Goal: Task Accomplishment & Management: Complete application form

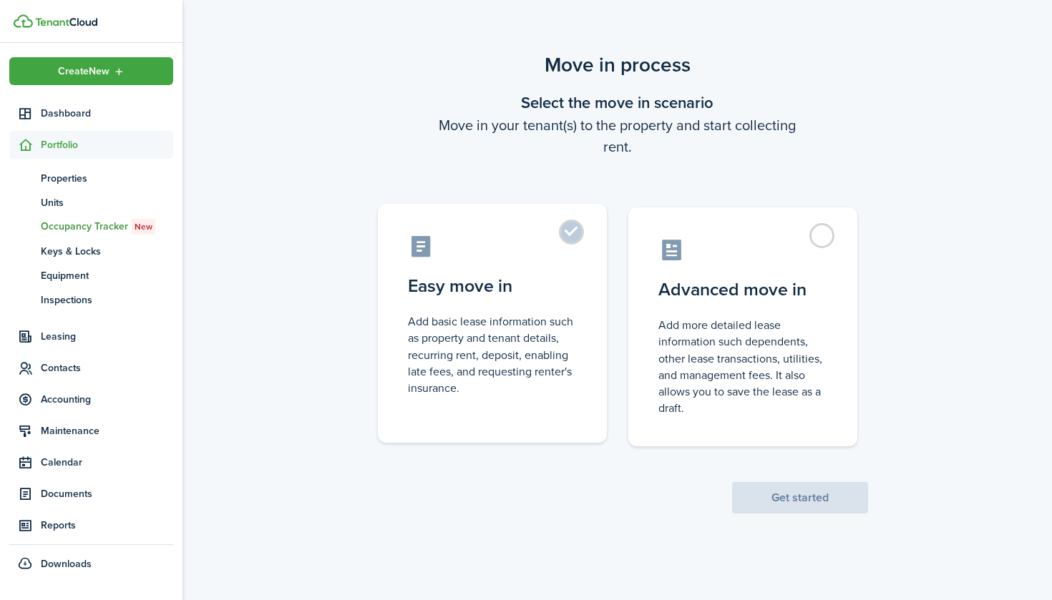
click at [577, 230] on label "Easy move in Add basic lease information such as property and tenant details, r…" at bounding box center [492, 323] width 229 height 239
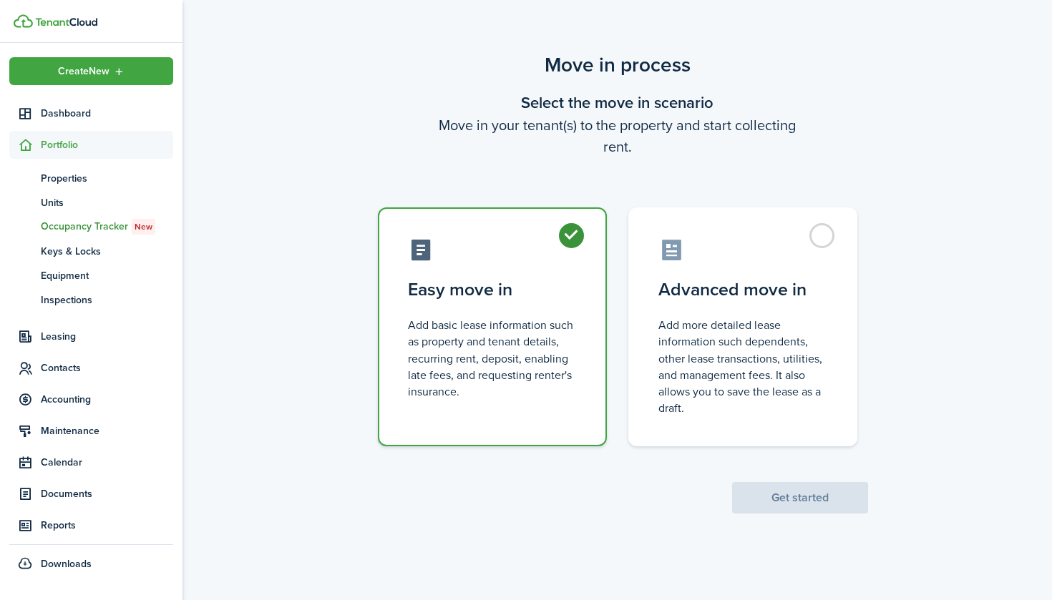
radio input "true"
click at [829, 504] on button "Get started" at bounding box center [800, 497] width 136 height 31
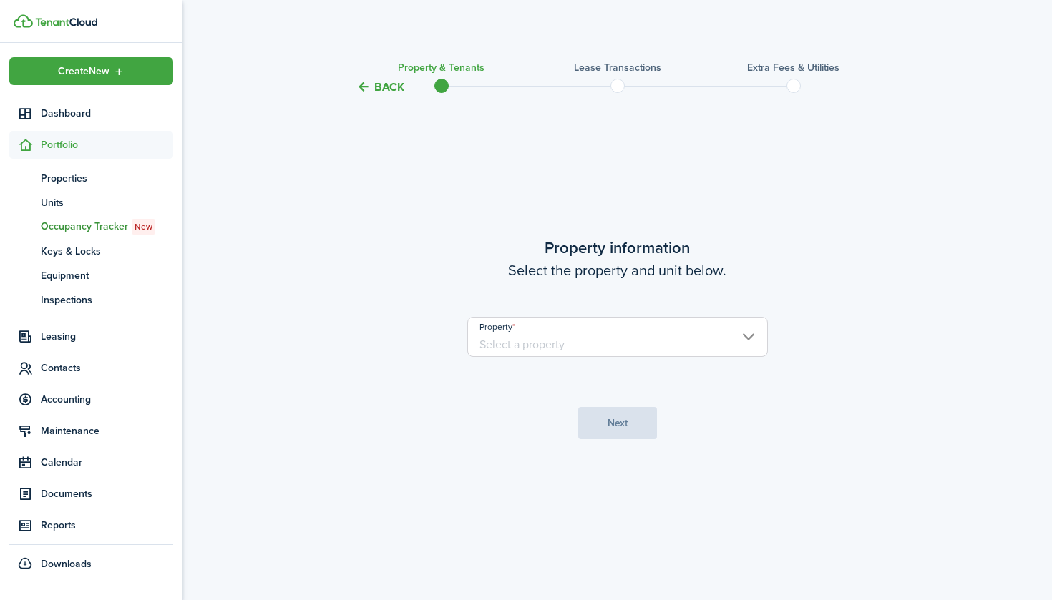
click at [653, 345] on input "Property" at bounding box center [617, 337] width 300 height 40
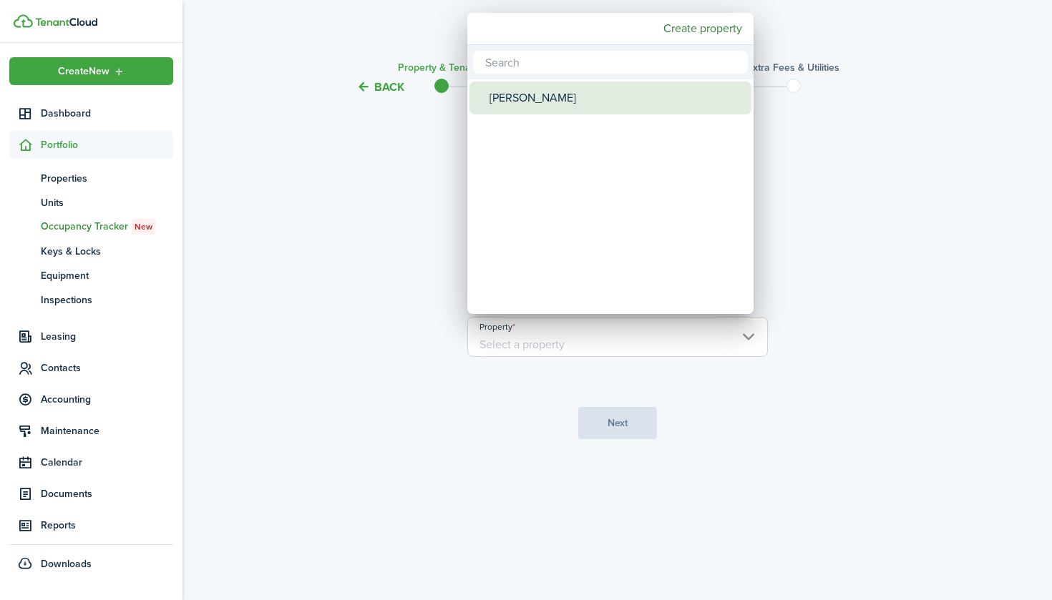
click at [572, 93] on div "[PERSON_NAME]" at bounding box center [615, 98] width 253 height 33
type input "[PERSON_NAME]"
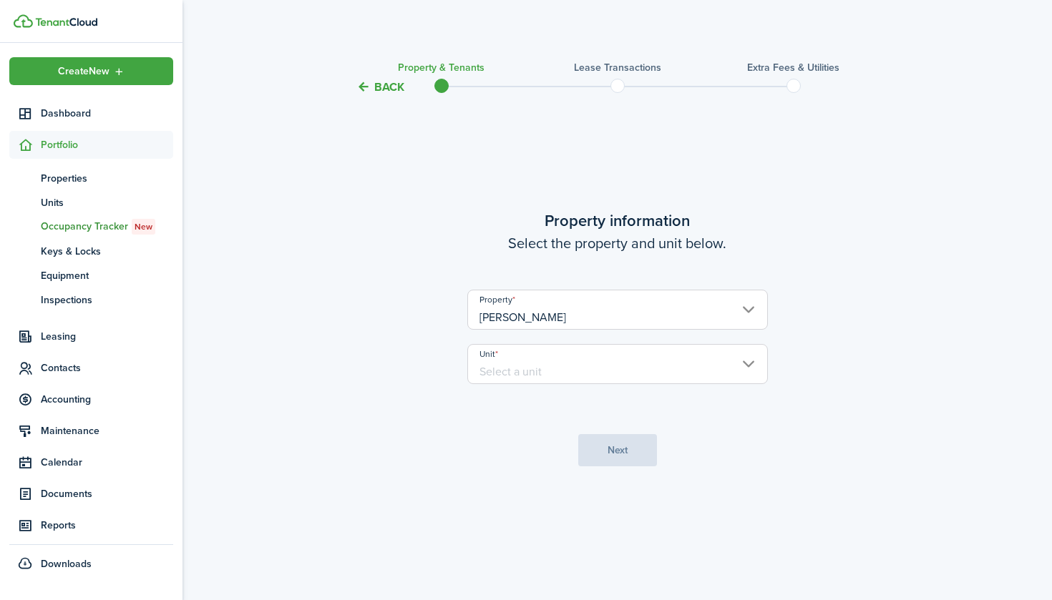
click at [584, 368] on input "Unit" at bounding box center [617, 364] width 300 height 40
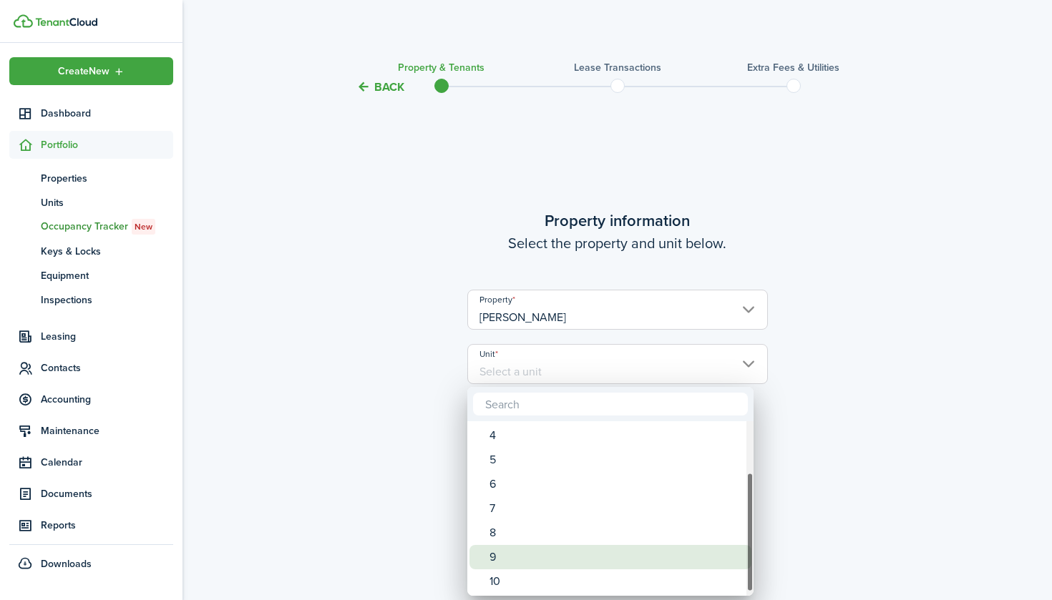
click at [564, 557] on div "9" at bounding box center [615, 557] width 253 height 24
type input "9"
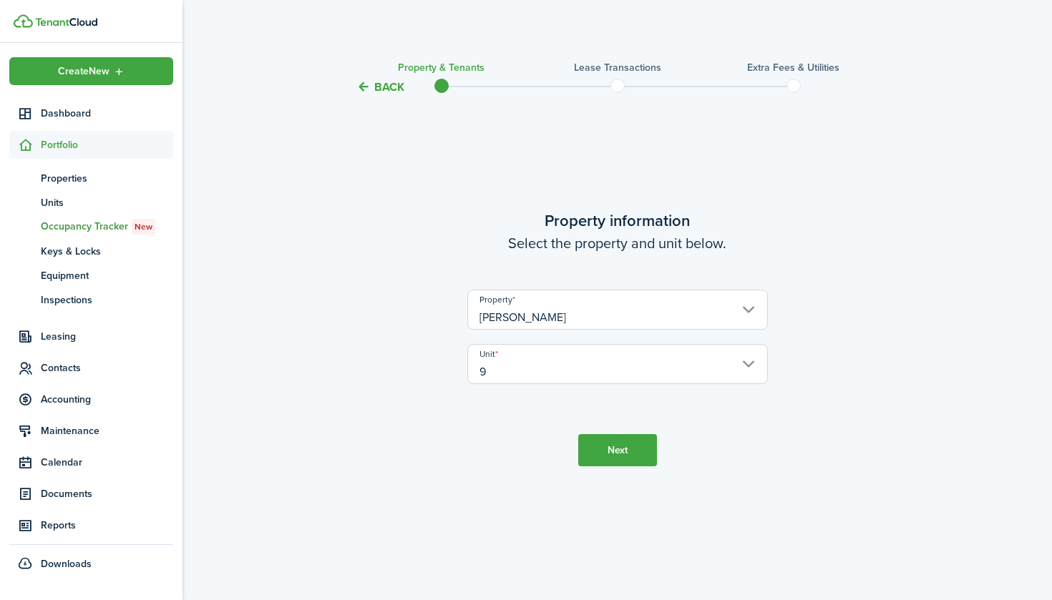
click at [606, 459] on button "Next" at bounding box center [617, 450] width 79 height 32
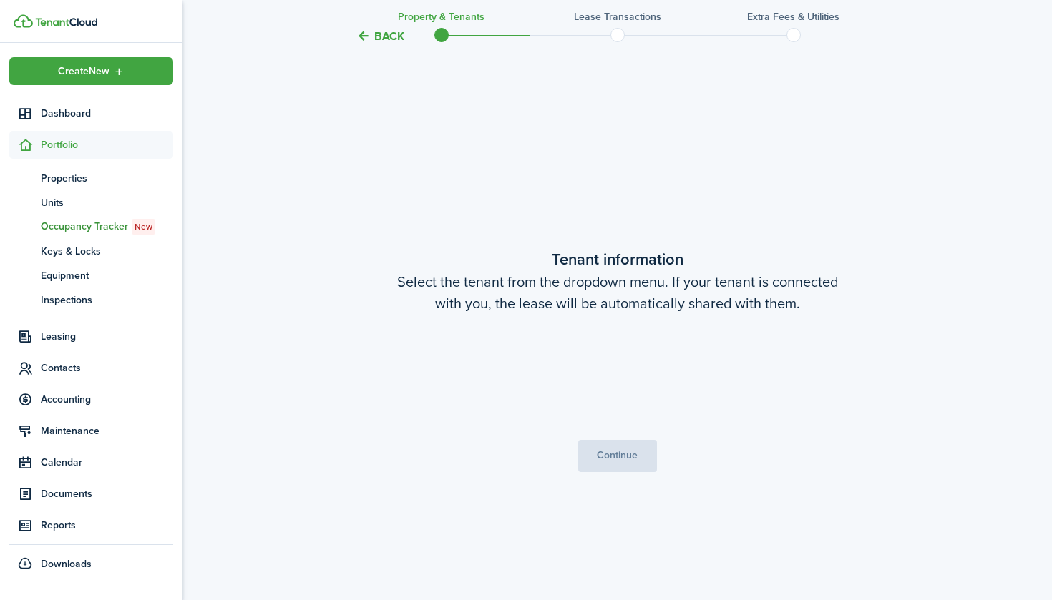
scroll to position [504, 0]
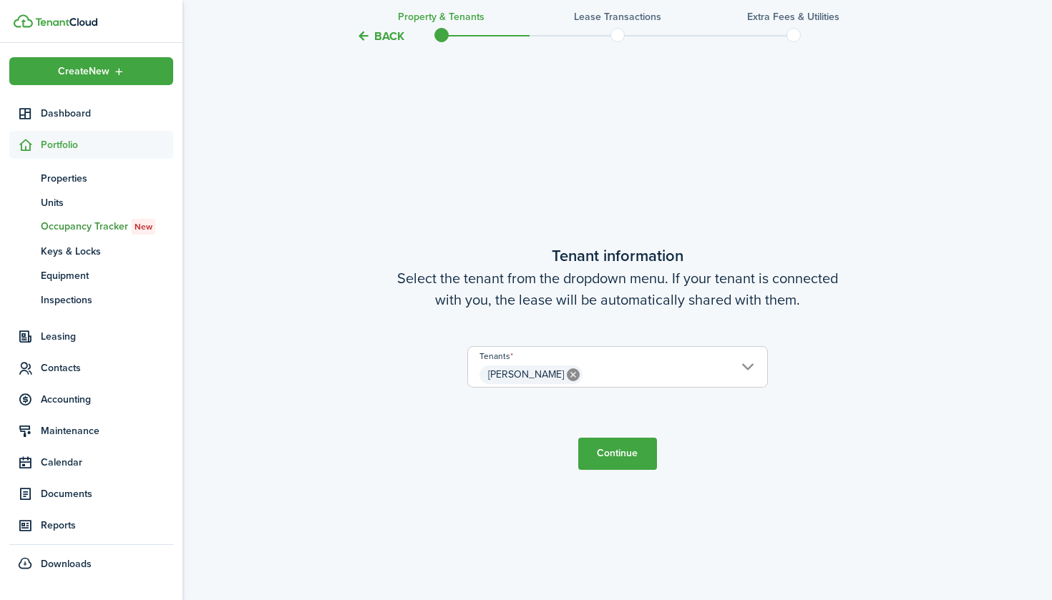
click at [617, 459] on button "Continue" at bounding box center [617, 454] width 79 height 32
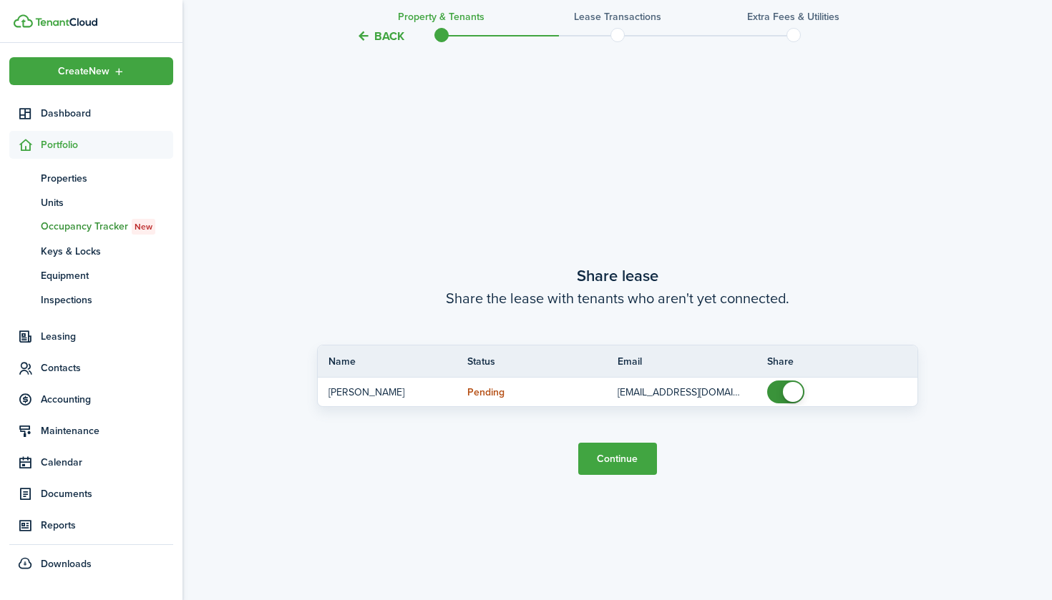
scroll to position [1105, 0]
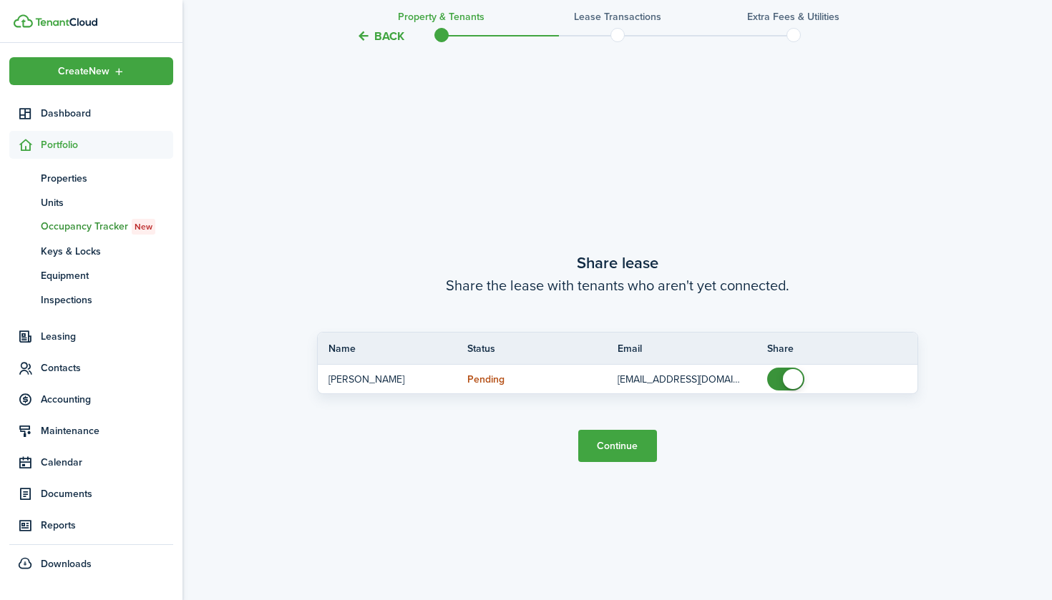
click at [617, 452] on button "Continue" at bounding box center [617, 446] width 79 height 32
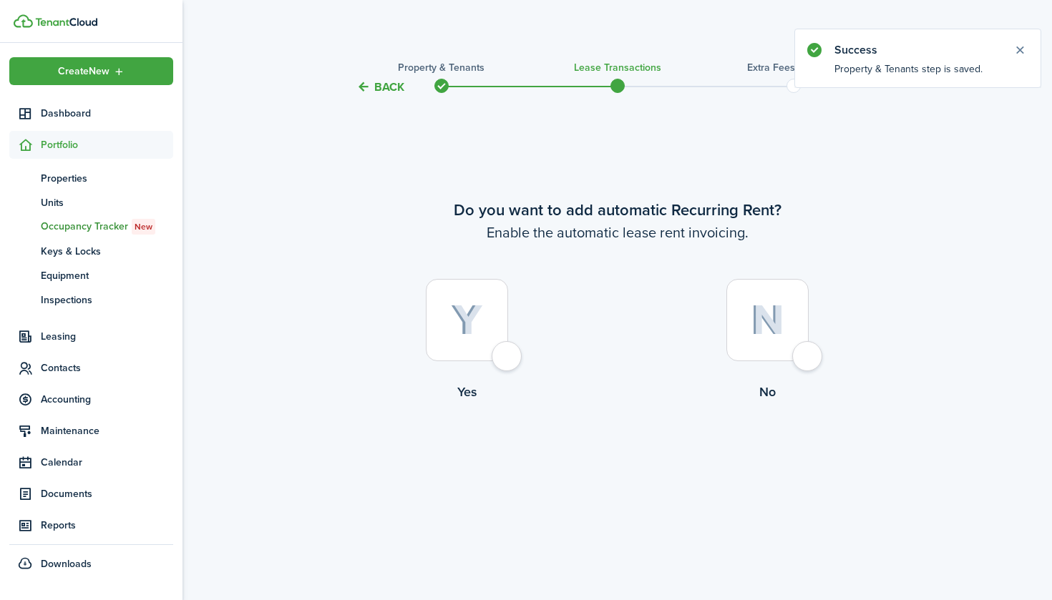
click at [508, 357] on div at bounding box center [467, 320] width 82 height 82
radio input "true"
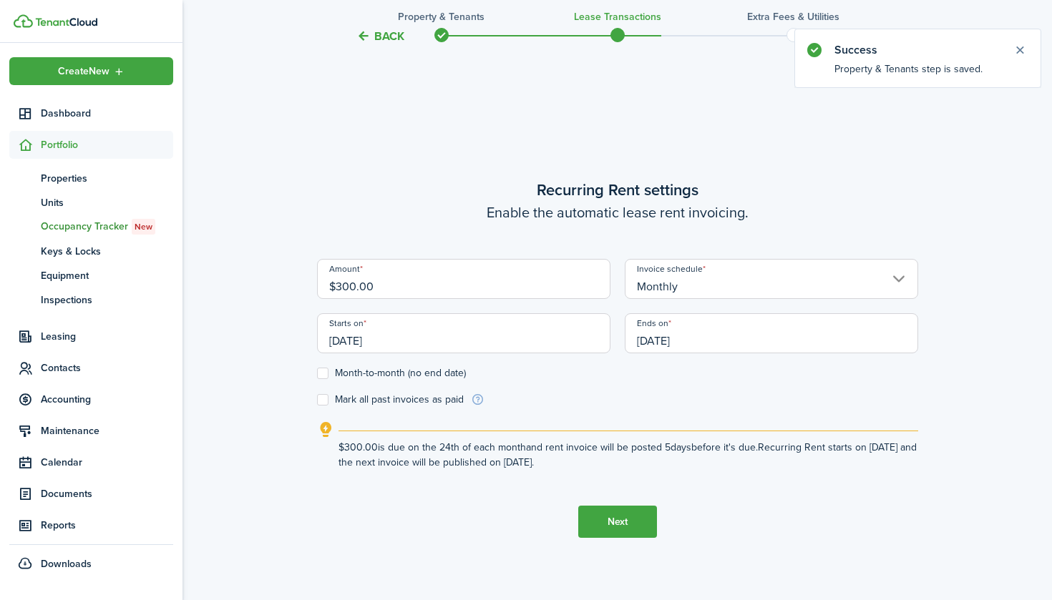
scroll to position [504, 0]
click at [341, 287] on input "$300.00" at bounding box center [463, 278] width 293 height 40
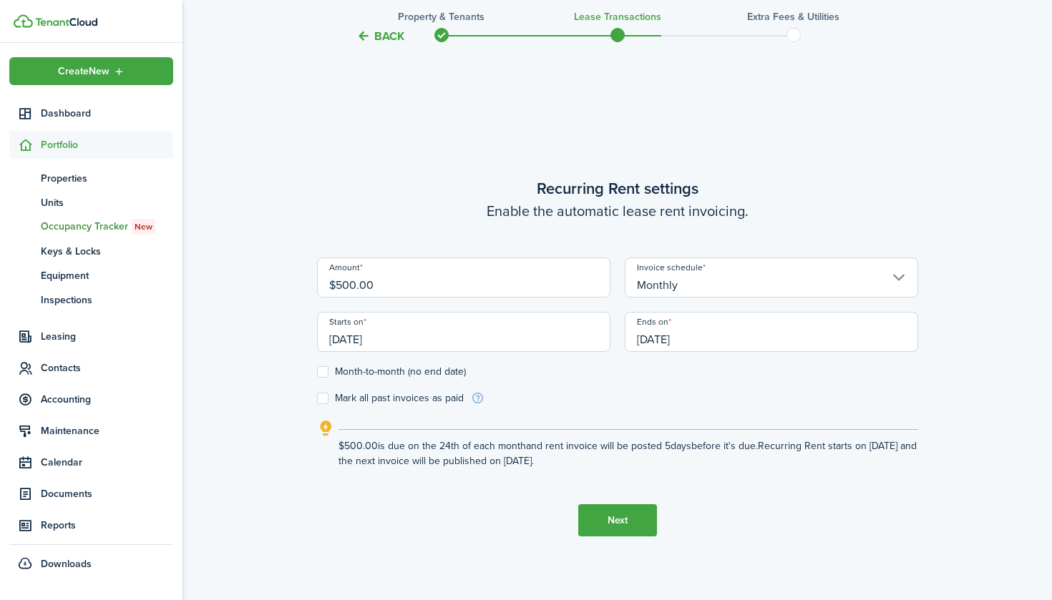
click at [368, 341] on input "[DATE]" at bounding box center [463, 332] width 293 height 40
type input "$500.00"
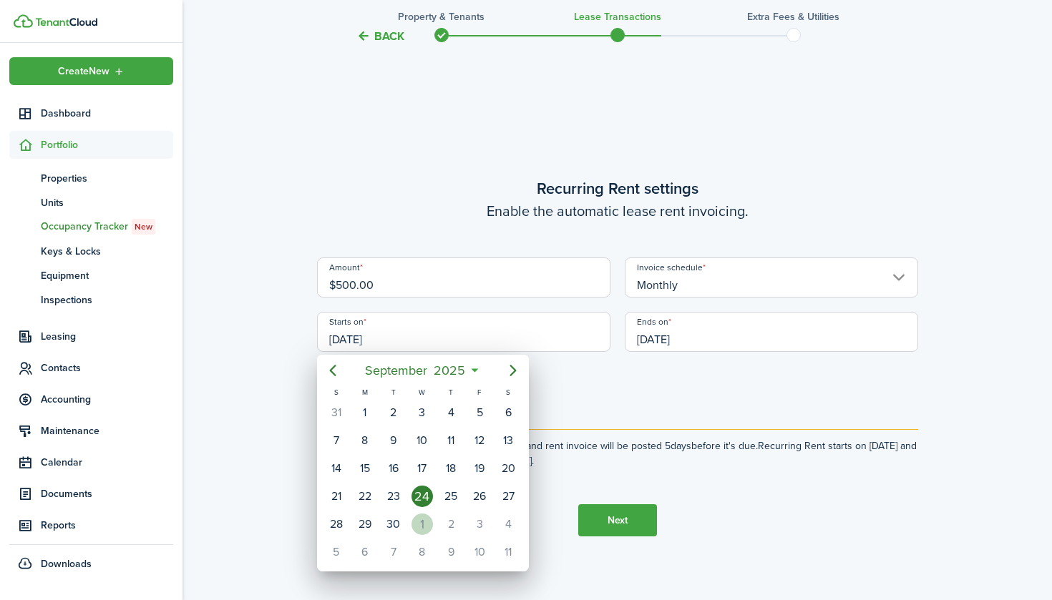
click at [421, 522] on div "1" at bounding box center [421, 524] width 21 height 21
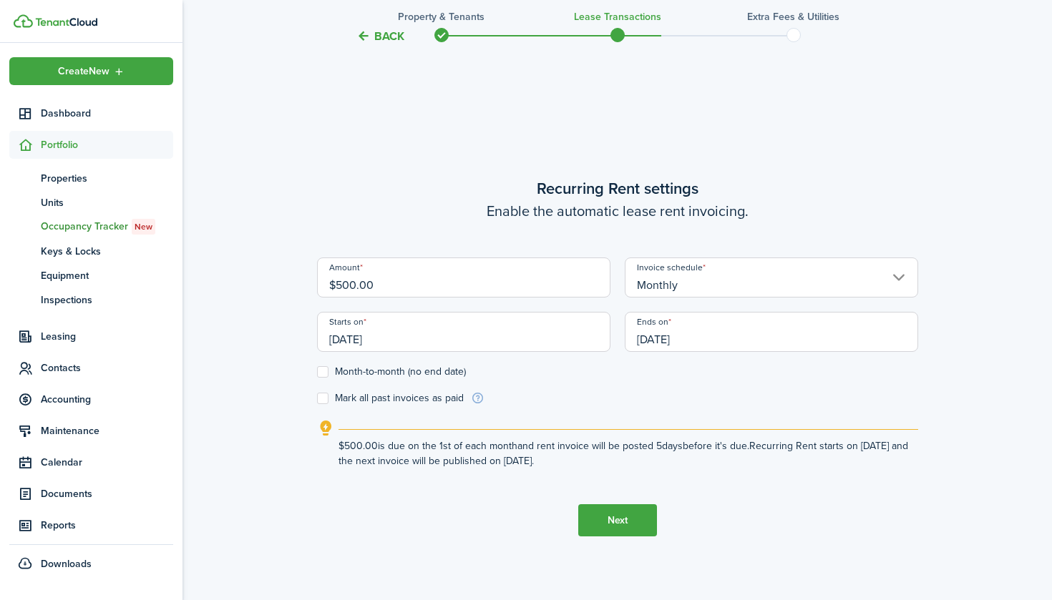
type input "[DATE]"
click at [662, 323] on input "[DATE]" at bounding box center [771, 332] width 293 height 40
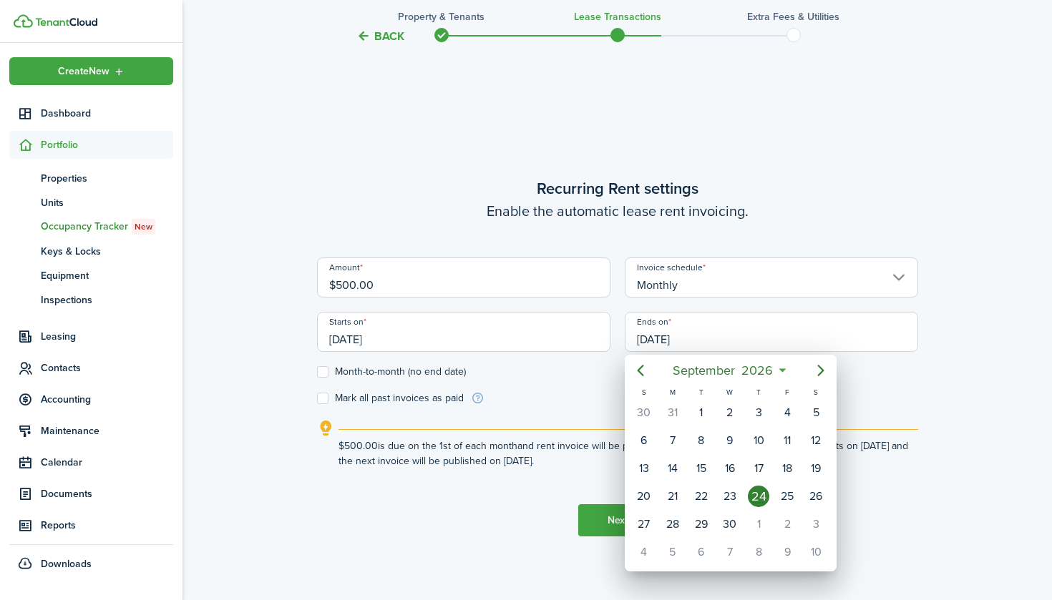
click at [323, 369] on div at bounding box center [526, 300] width 1281 height 829
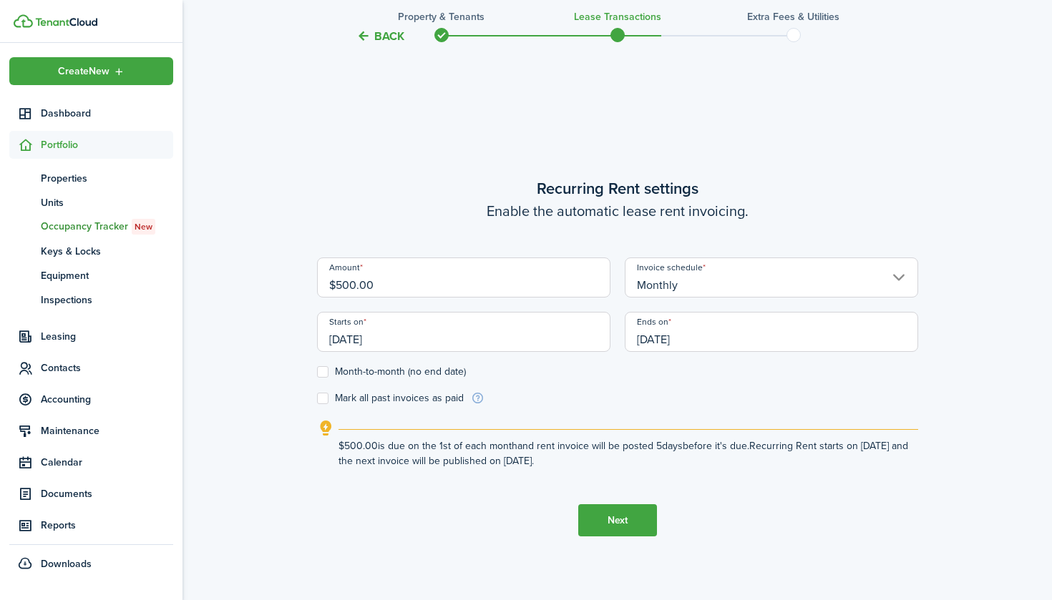
click at [323, 369] on label "Month-to-month (no end date)" at bounding box center [391, 371] width 149 height 11
click at [317, 372] on input "Month-to-month (no end date)" at bounding box center [316, 372] width 1 height 1
checkbox input "true"
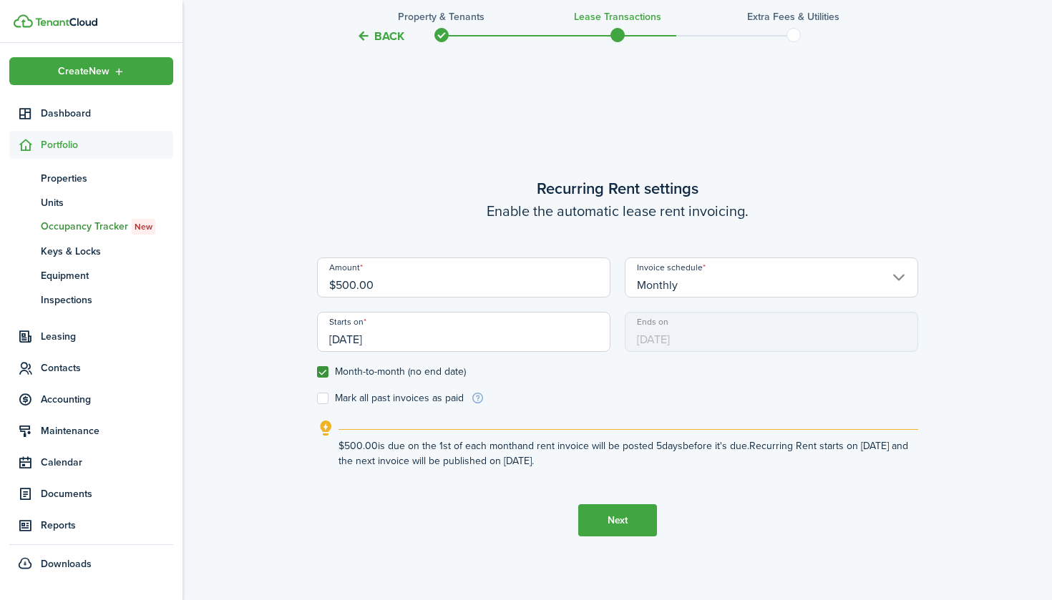
click at [288, 332] on div "Back Property & Tenants Lease Transactions Extra fees & Utilities Do you want t…" at bounding box center [616, 101] width 869 height 1111
click at [617, 522] on button "Next" at bounding box center [617, 520] width 79 height 32
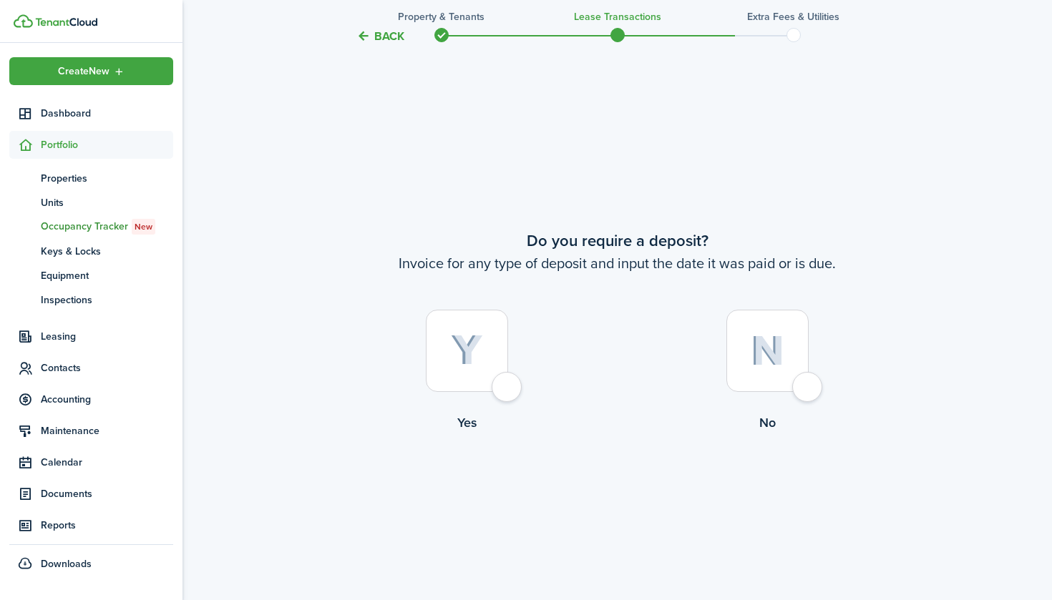
scroll to position [1105, 0]
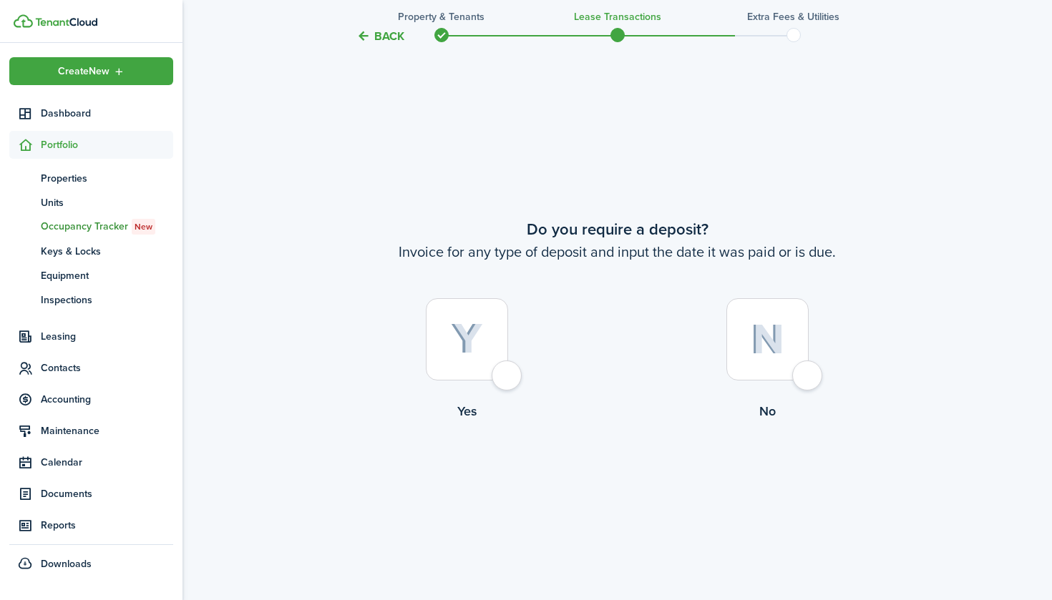
click at [808, 381] on div at bounding box center [767, 339] width 82 height 82
radio input "true"
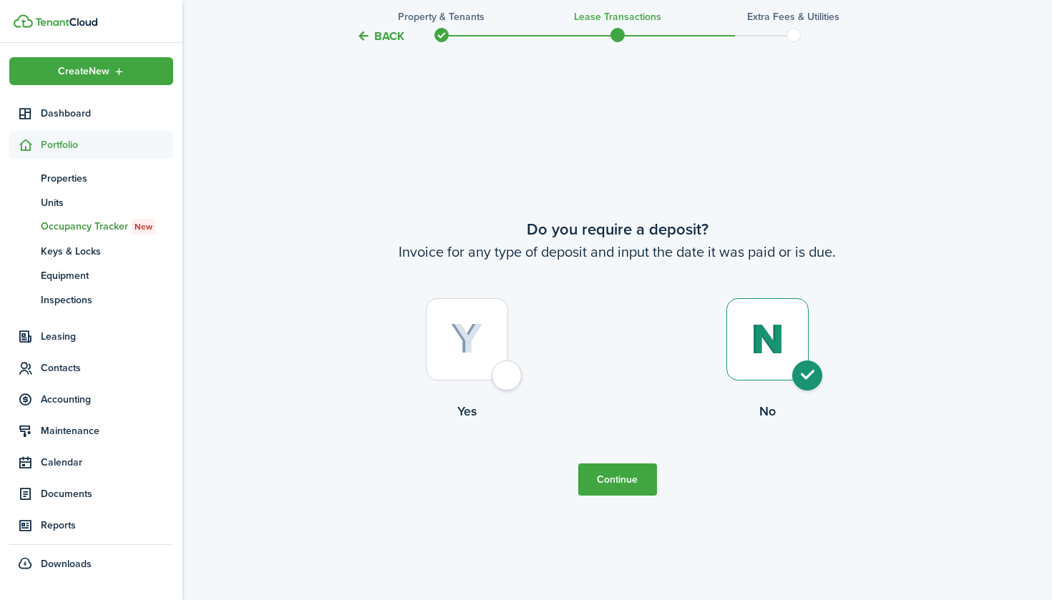
click at [644, 477] on button "Continue" at bounding box center [617, 480] width 79 height 32
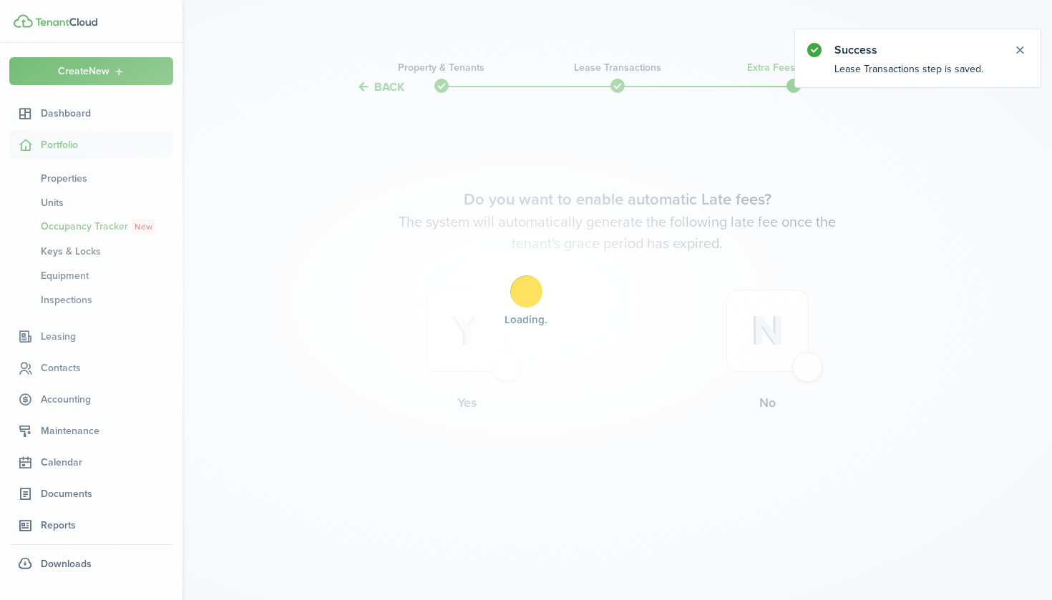
scroll to position [0, 0]
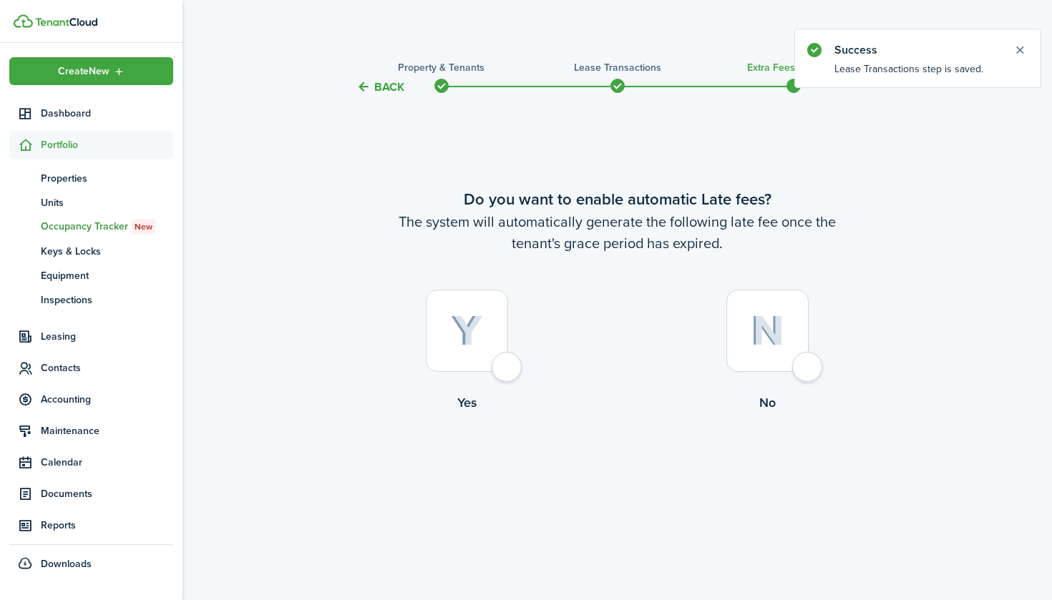
click at [508, 372] on div at bounding box center [467, 331] width 82 height 82
radio input "true"
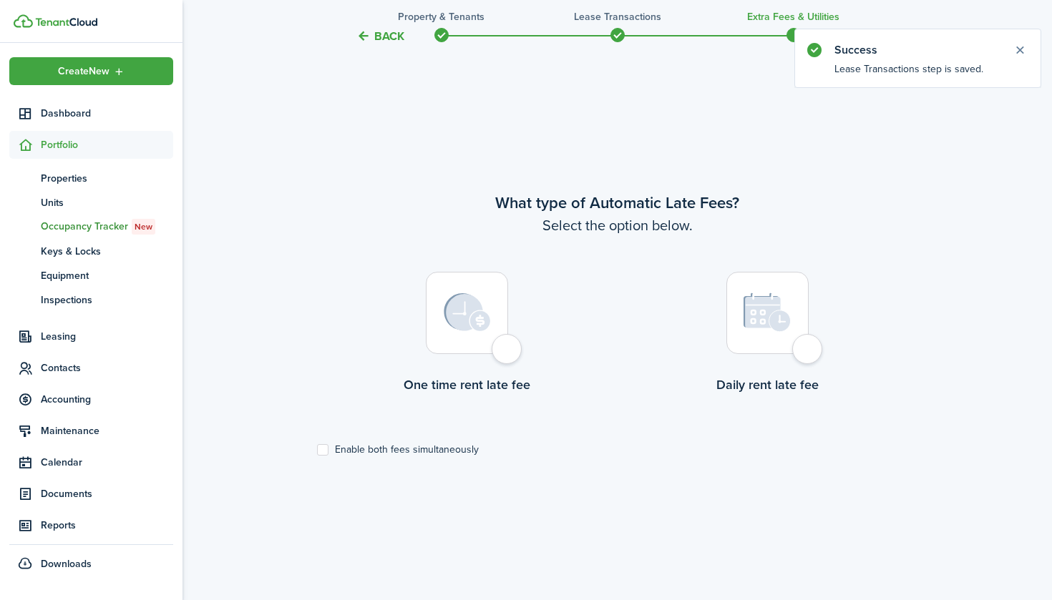
scroll to position [504, 0]
click at [508, 353] on div at bounding box center [467, 312] width 82 height 82
radio input "true"
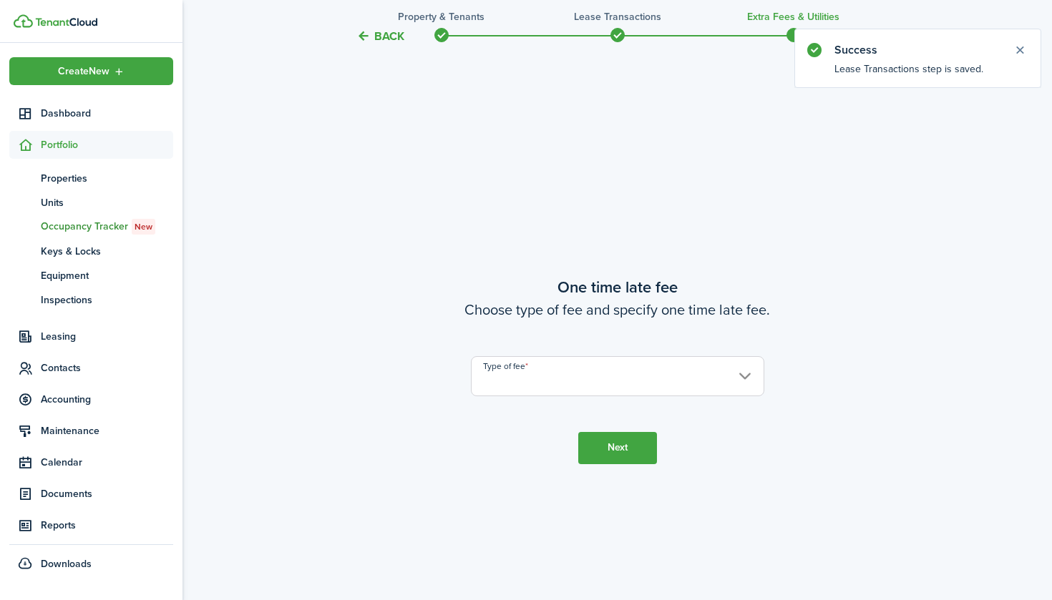
scroll to position [1105, 0]
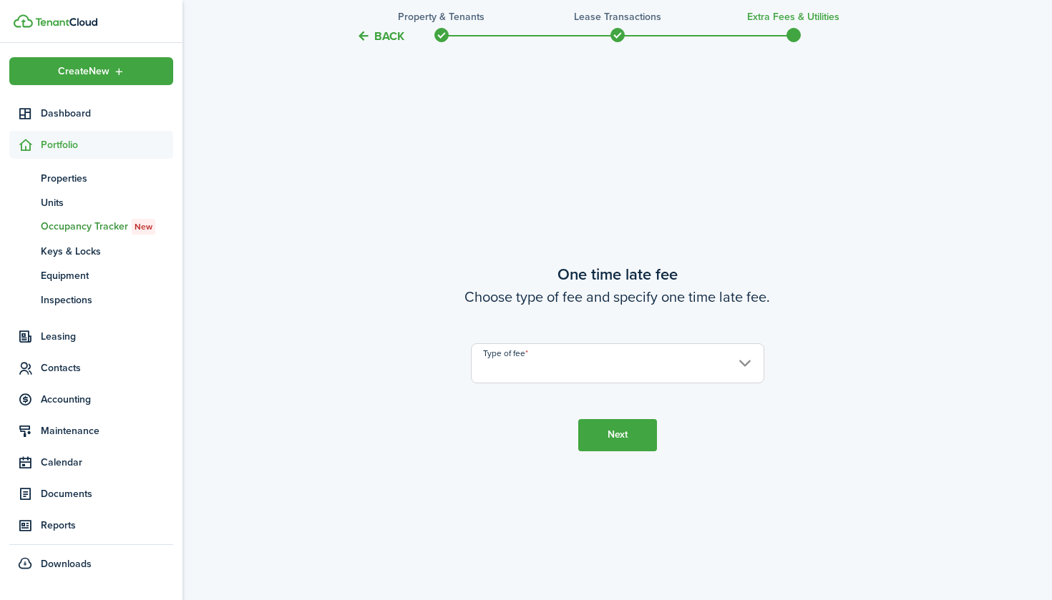
click at [517, 368] on input "Type of fee" at bounding box center [617, 363] width 293 height 40
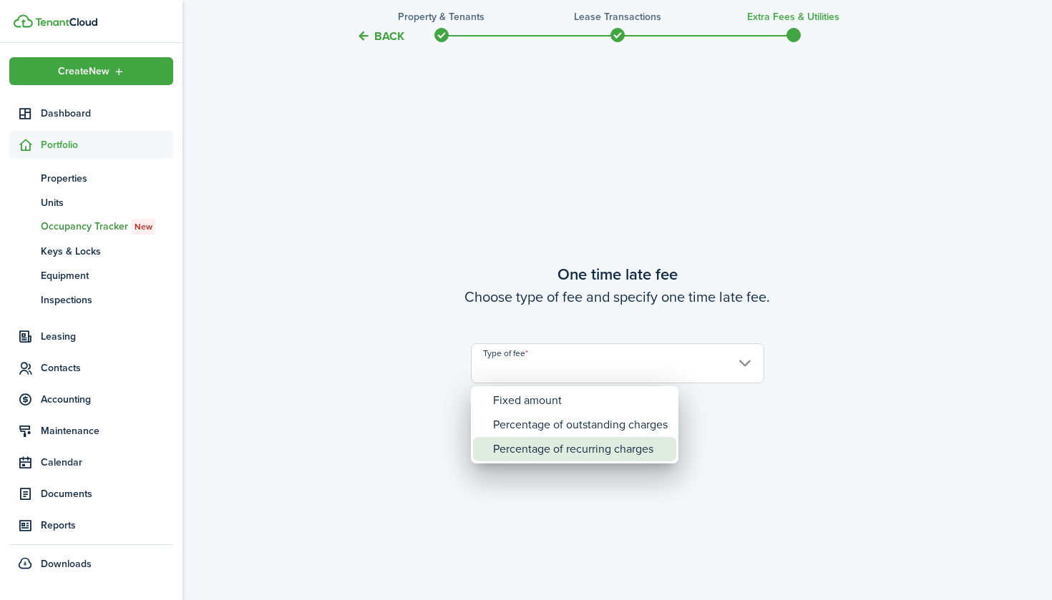
click at [524, 449] on div "Percentage of recurring charges" at bounding box center [580, 449] width 175 height 24
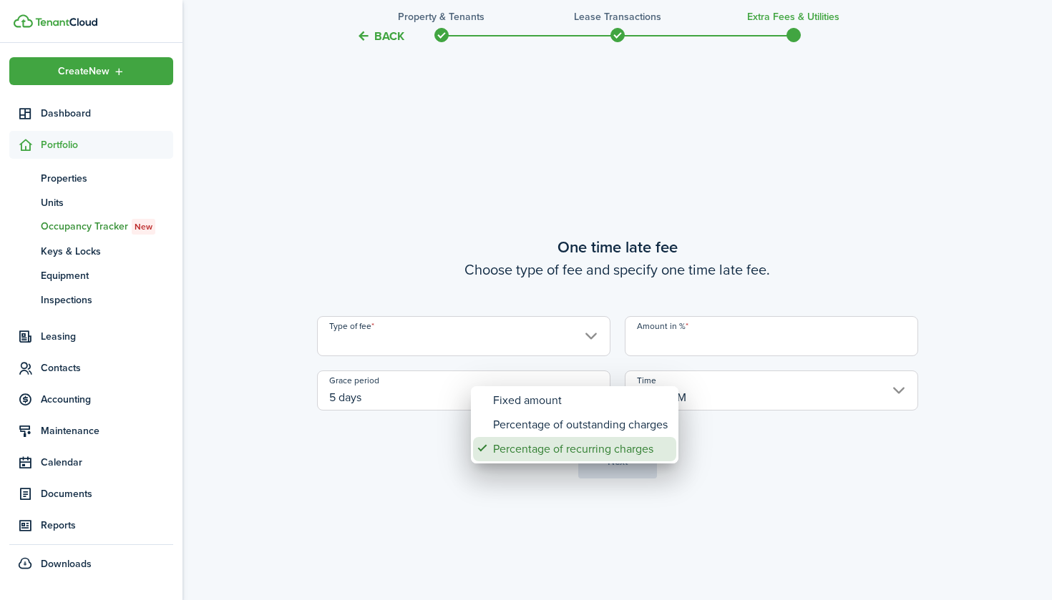
type input "Percentage of recurring charges"
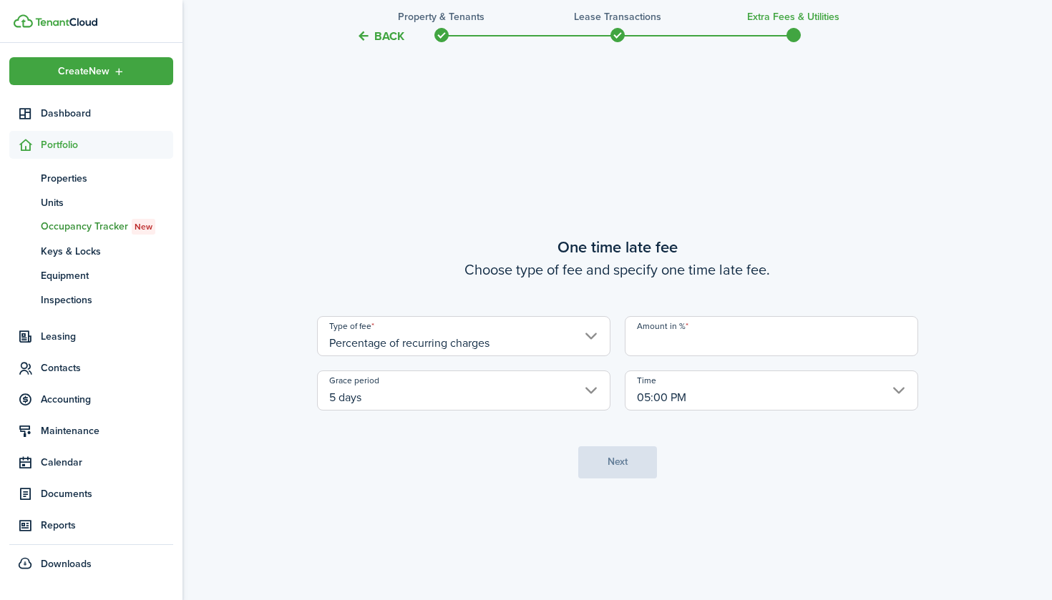
click at [672, 345] on input "Amount in %" at bounding box center [771, 336] width 293 height 40
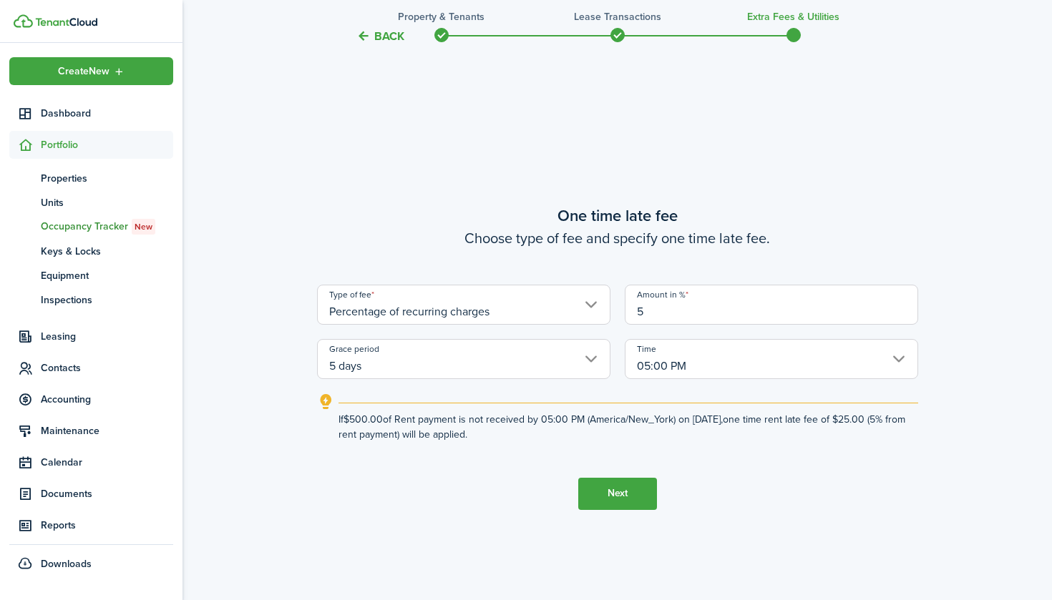
type input "5"
click at [632, 493] on button "Next" at bounding box center [617, 494] width 79 height 32
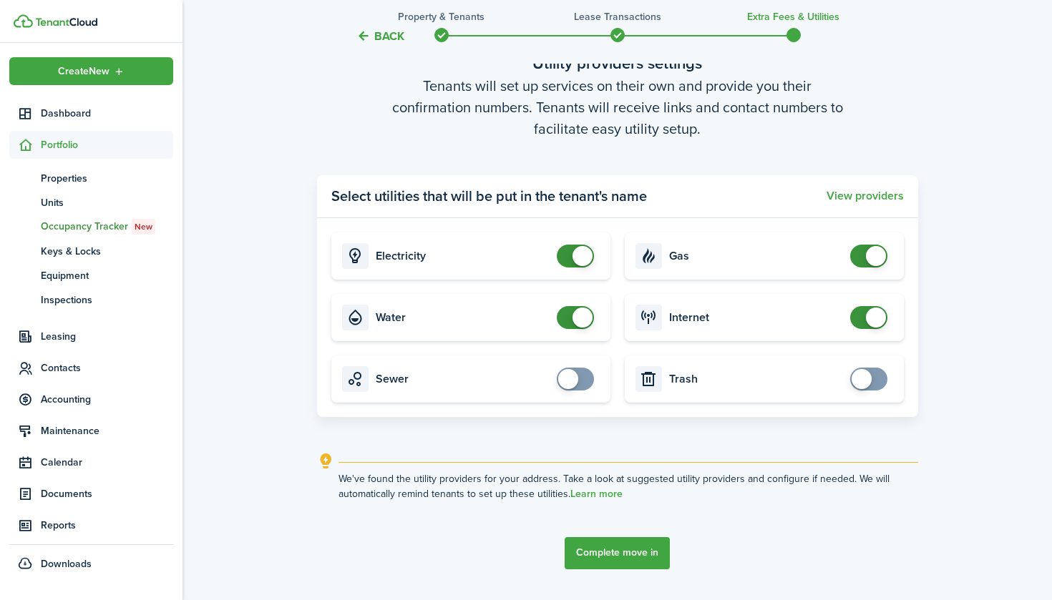
scroll to position [1756, 0]
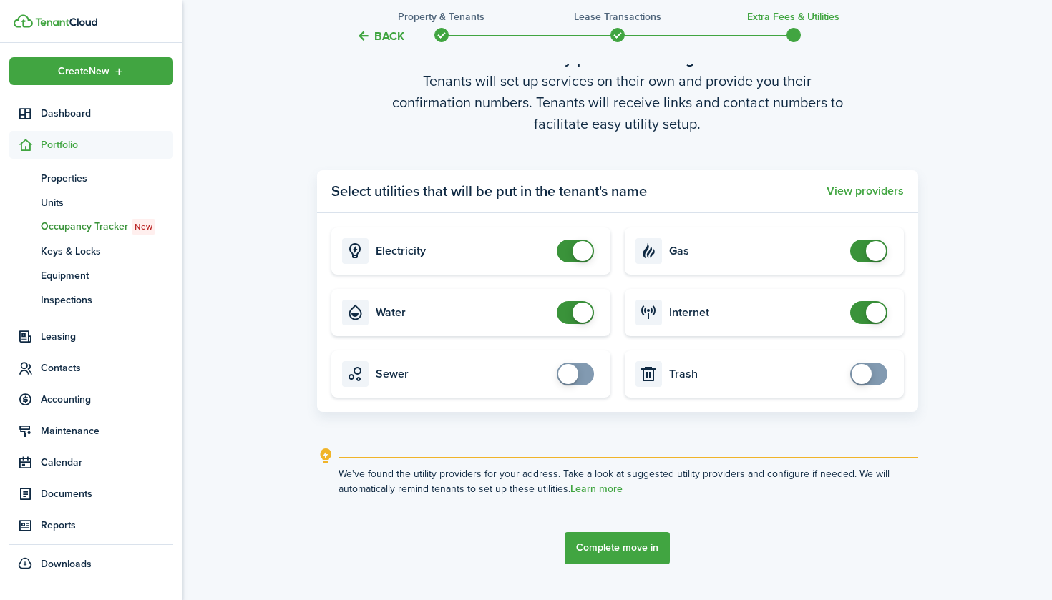
click at [627, 544] on button "Complete move in" at bounding box center [616, 548] width 105 height 32
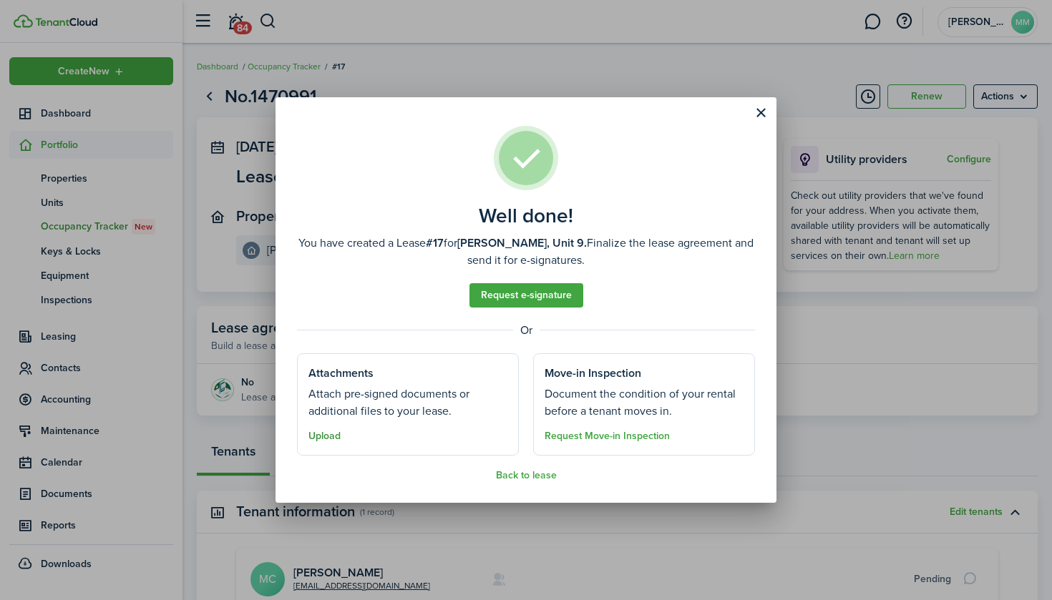
click at [331, 439] on button "Upload" at bounding box center [324, 436] width 32 height 11
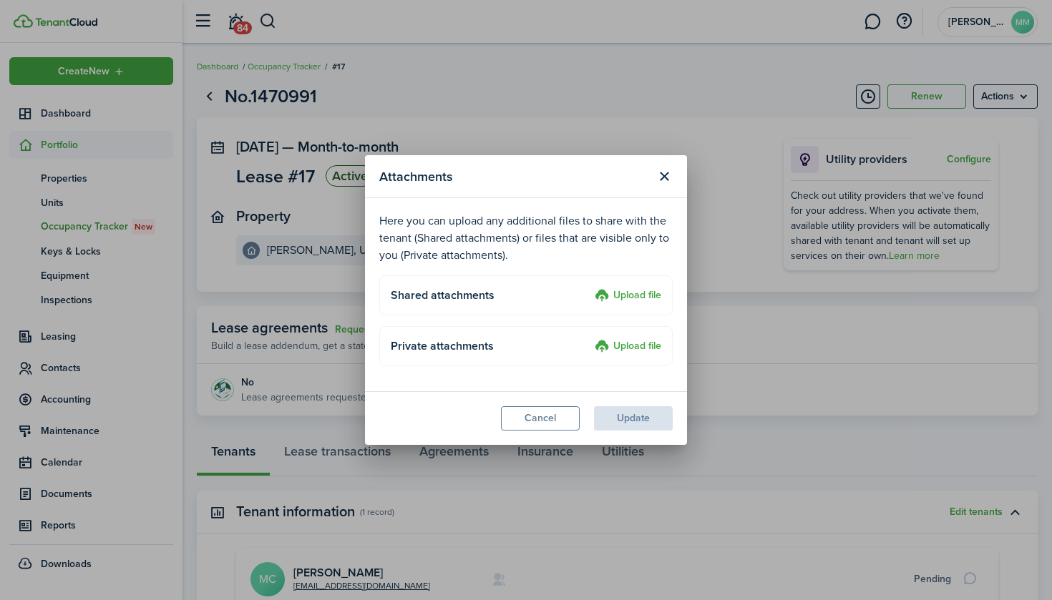
click at [630, 299] on label "Upload file" at bounding box center [627, 296] width 67 height 17
click at [589, 288] on input "Upload file" at bounding box center [589, 288] width 0 height 0
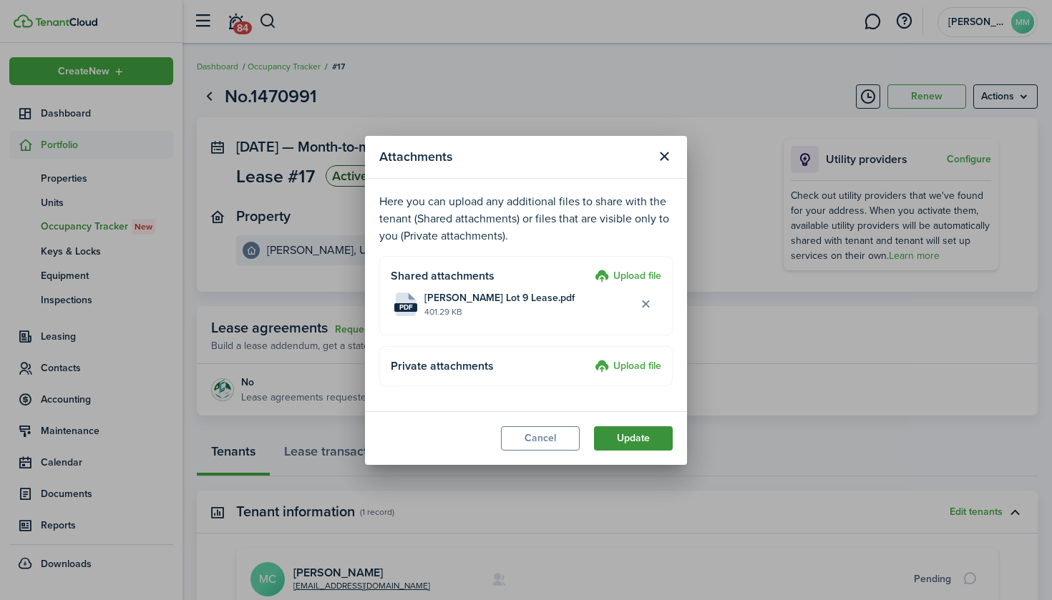
click at [642, 441] on button "Update" at bounding box center [633, 438] width 79 height 24
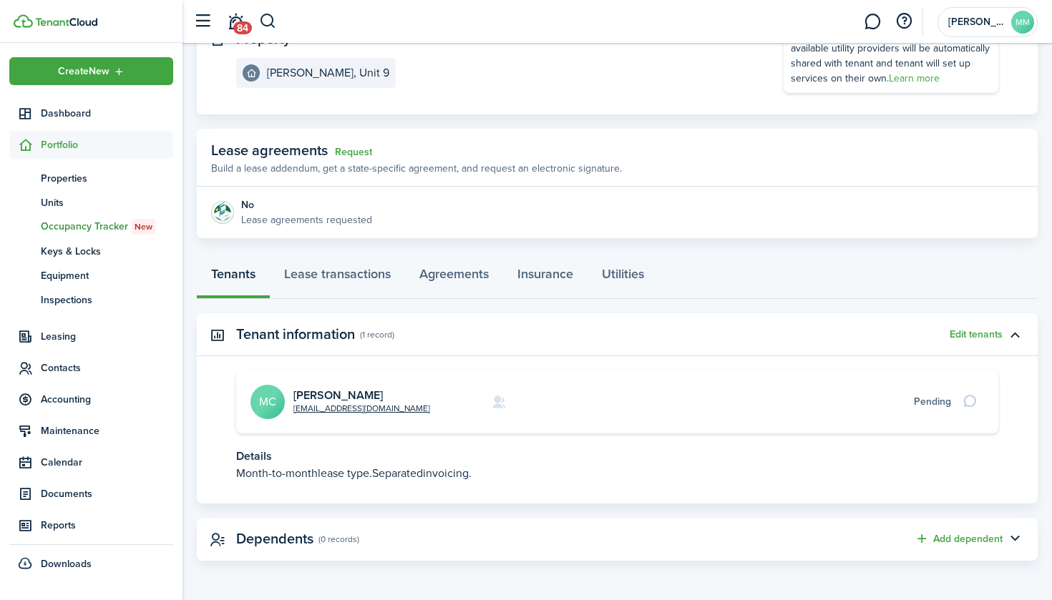
scroll to position [177, 0]
click at [965, 541] on button "Add dependent" at bounding box center [958, 540] width 88 height 16
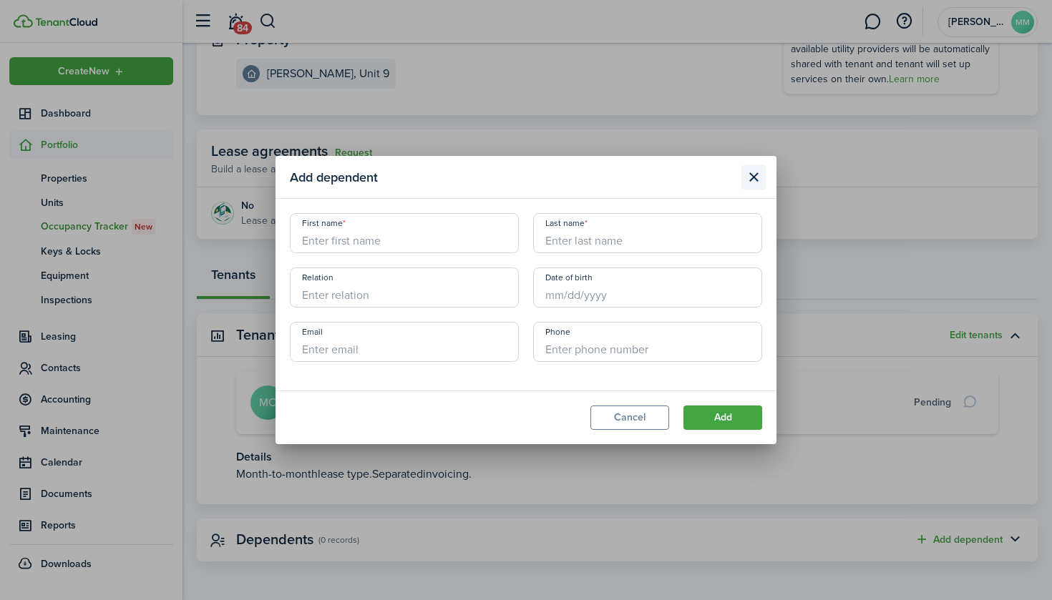
click at [752, 178] on button "Close modal" at bounding box center [753, 177] width 24 height 24
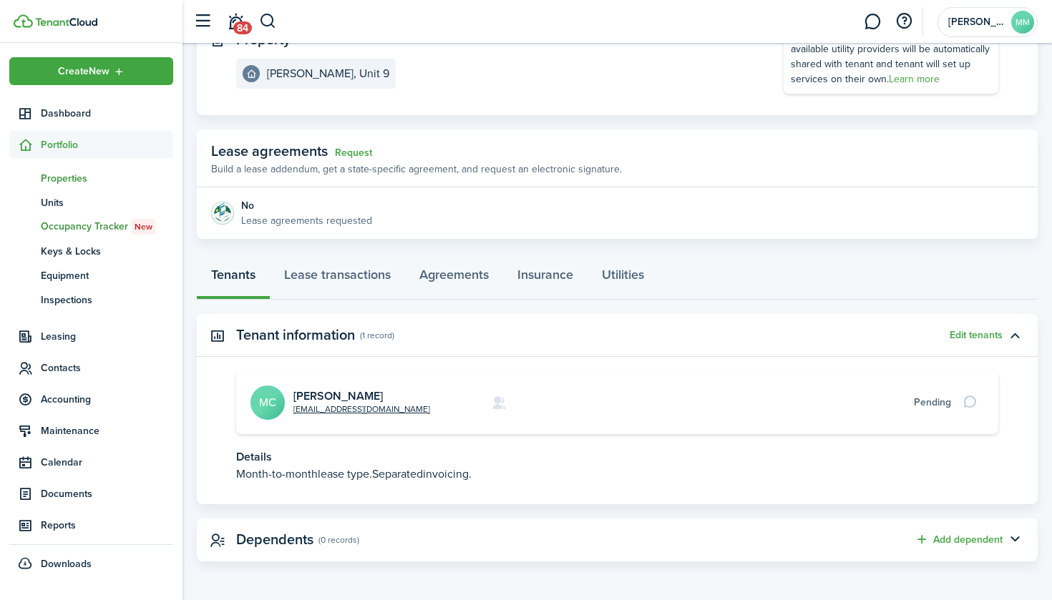
click at [87, 182] on span "Properties" at bounding box center [107, 178] width 132 height 15
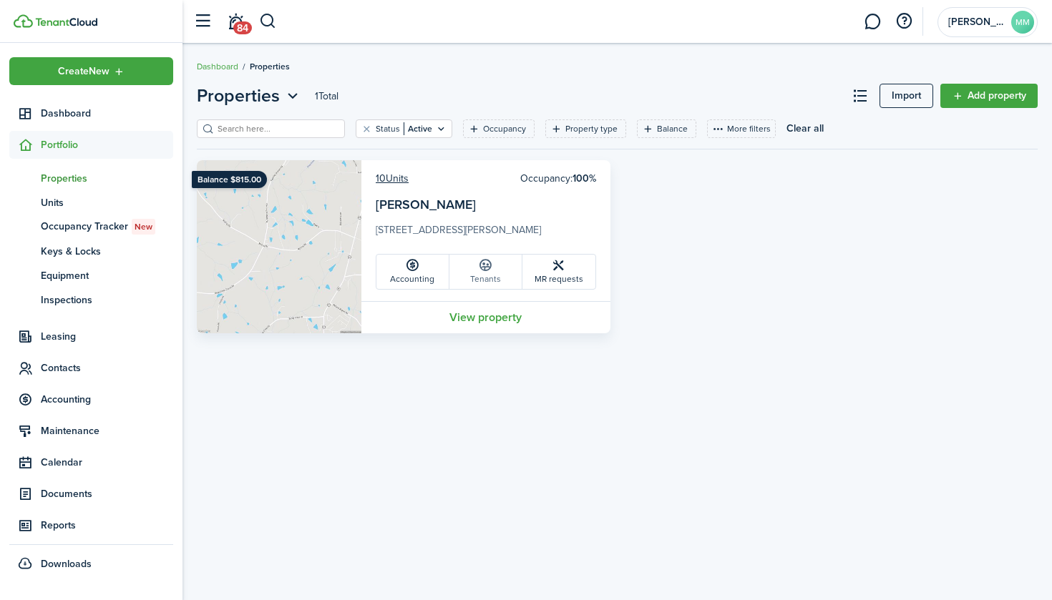
click at [480, 277] on link "Tenants" at bounding box center [485, 272] width 73 height 34
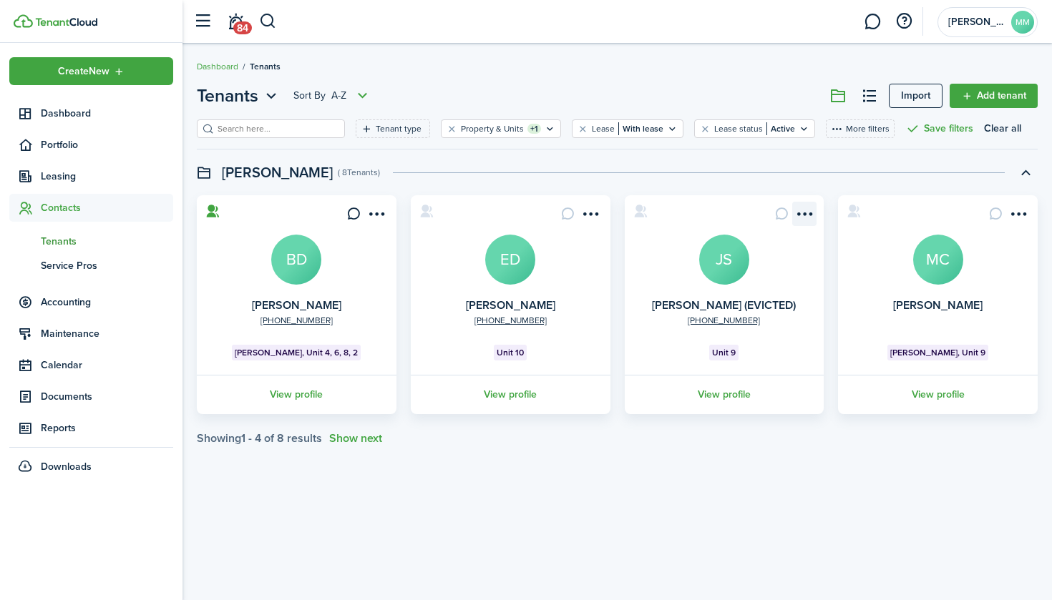
click at [806, 212] on menu-btn-icon "Open menu" at bounding box center [804, 214] width 24 height 24
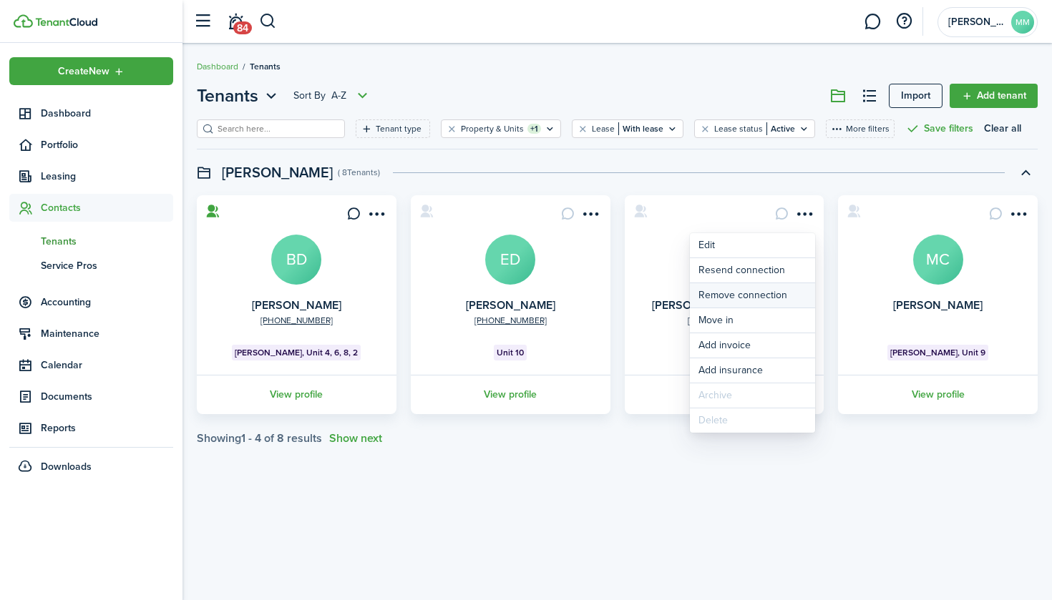
click at [765, 298] on button "Remove connection" at bounding box center [752, 295] width 125 height 24
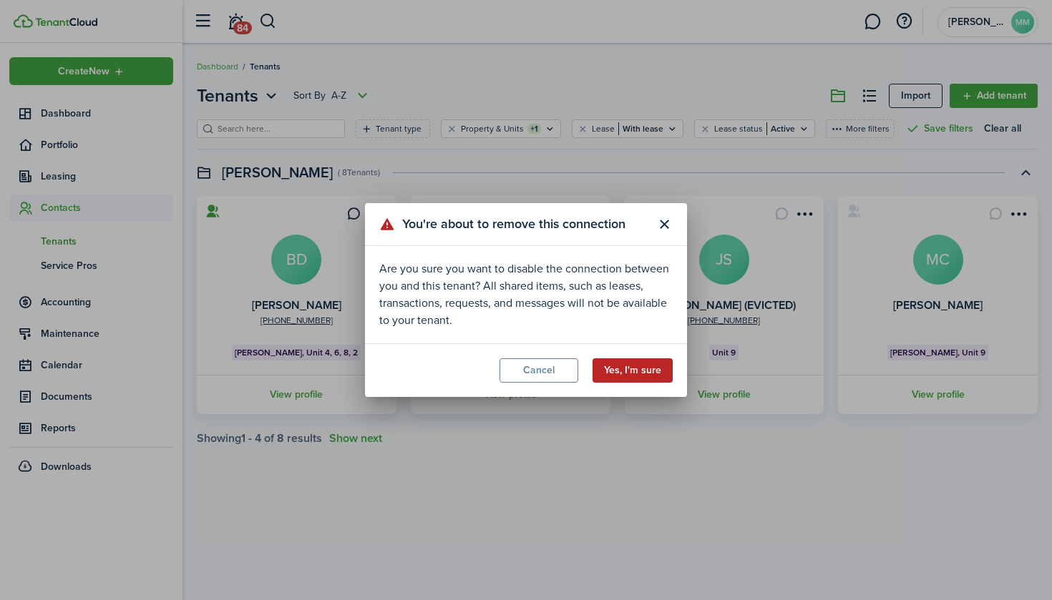
click at [629, 373] on button "Yes, I'm sure" at bounding box center [632, 370] width 80 height 24
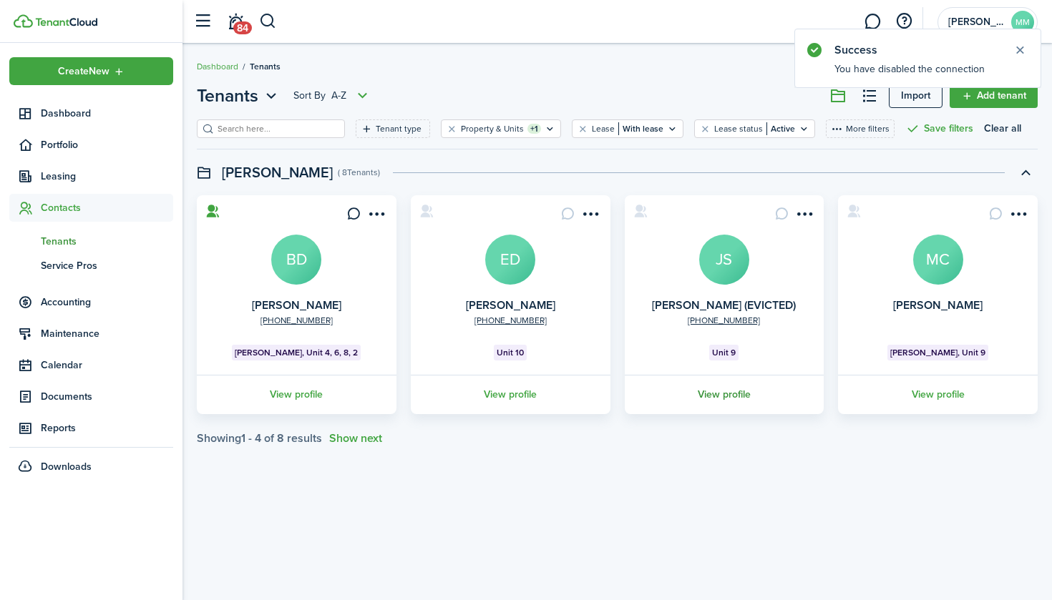
click at [734, 391] on link "View profile" at bounding box center [724, 394] width 204 height 39
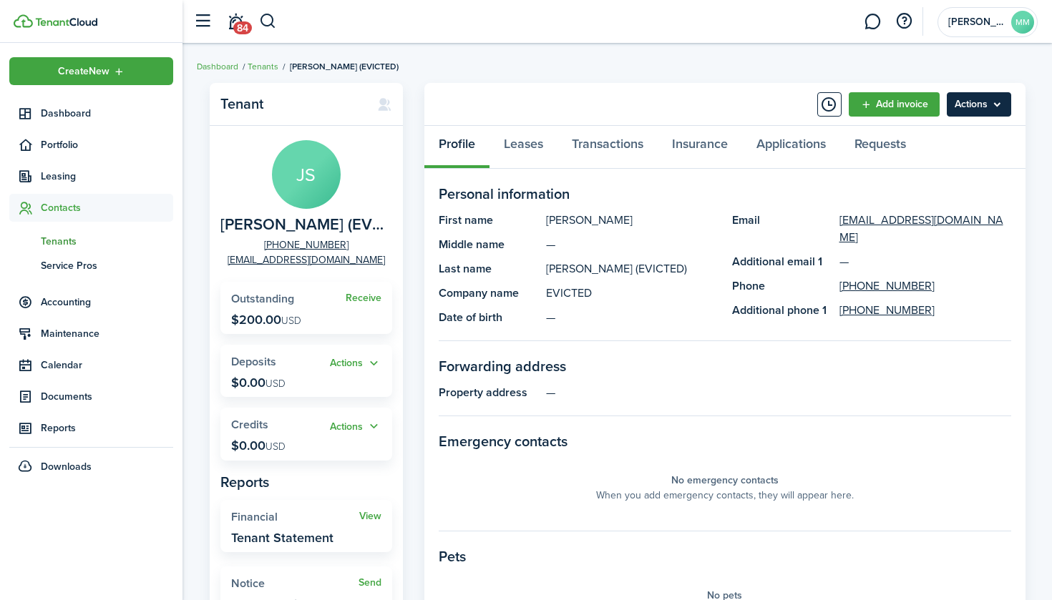
click at [973, 101] on menu-btn "Actions" at bounding box center [978, 104] width 64 height 24
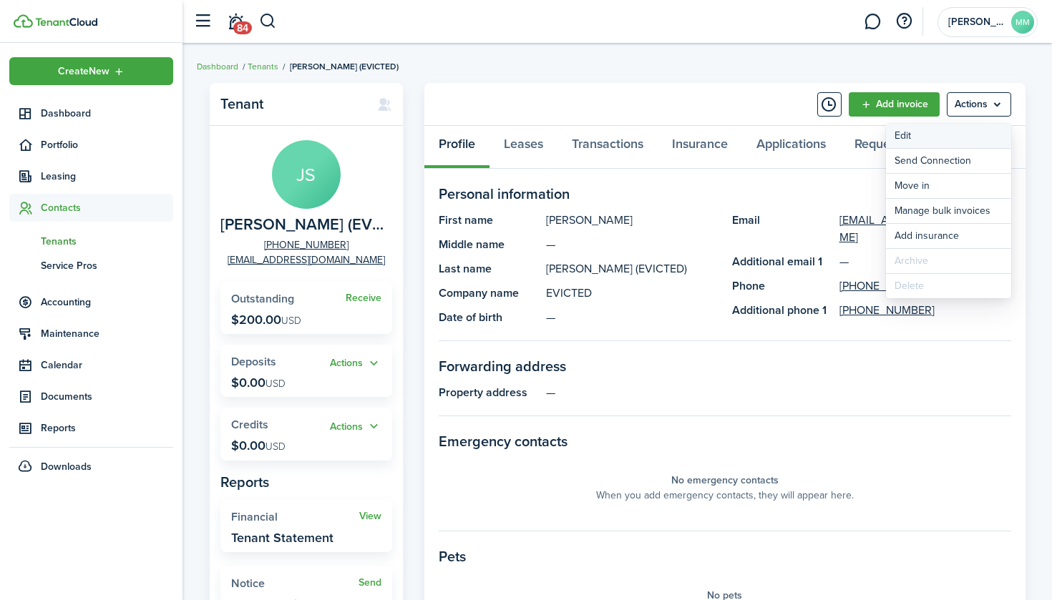
click at [911, 138] on link "Edit" at bounding box center [948, 136] width 125 height 24
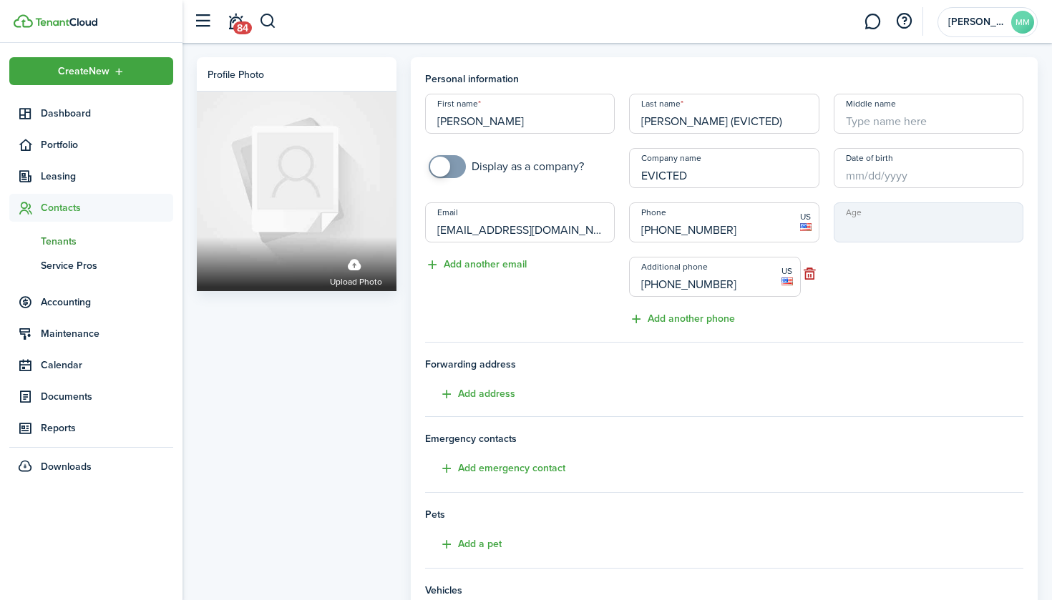
click at [69, 241] on span "Tenants" at bounding box center [107, 241] width 132 height 15
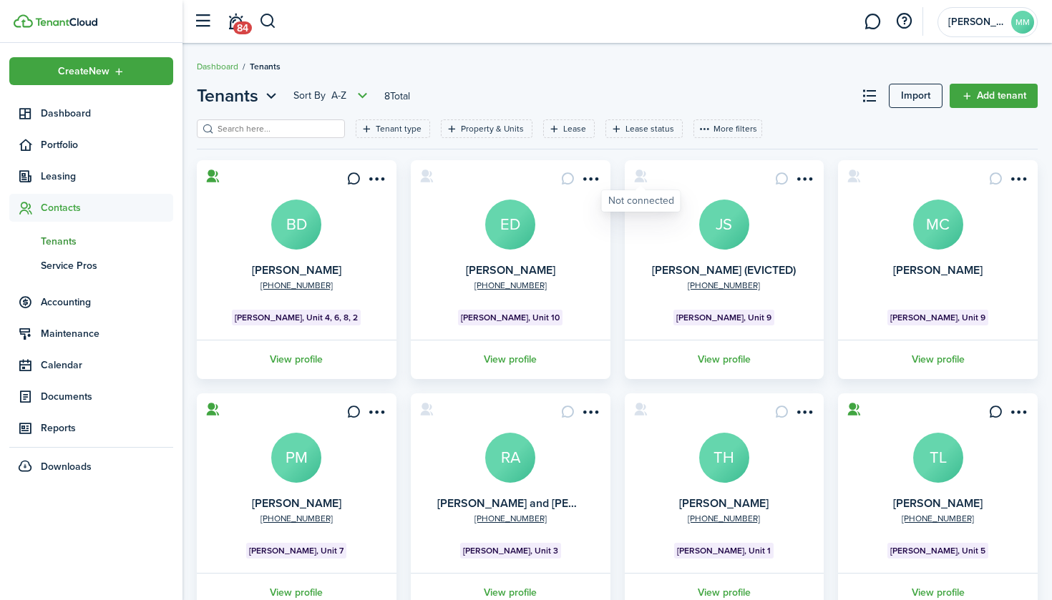
click at [636, 182] on icon at bounding box center [640, 176] width 15 height 14
click at [815, 182] on menu-btn-icon "Open menu" at bounding box center [804, 179] width 24 height 24
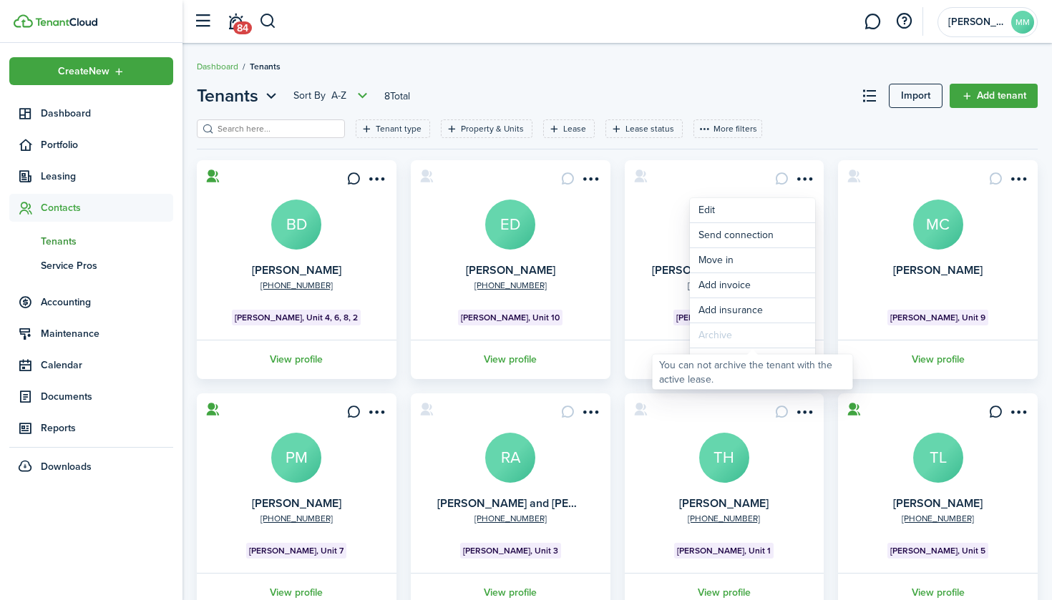
click at [718, 363] on div "You can not archive the tenant with the active lease." at bounding box center [752, 372] width 187 height 28
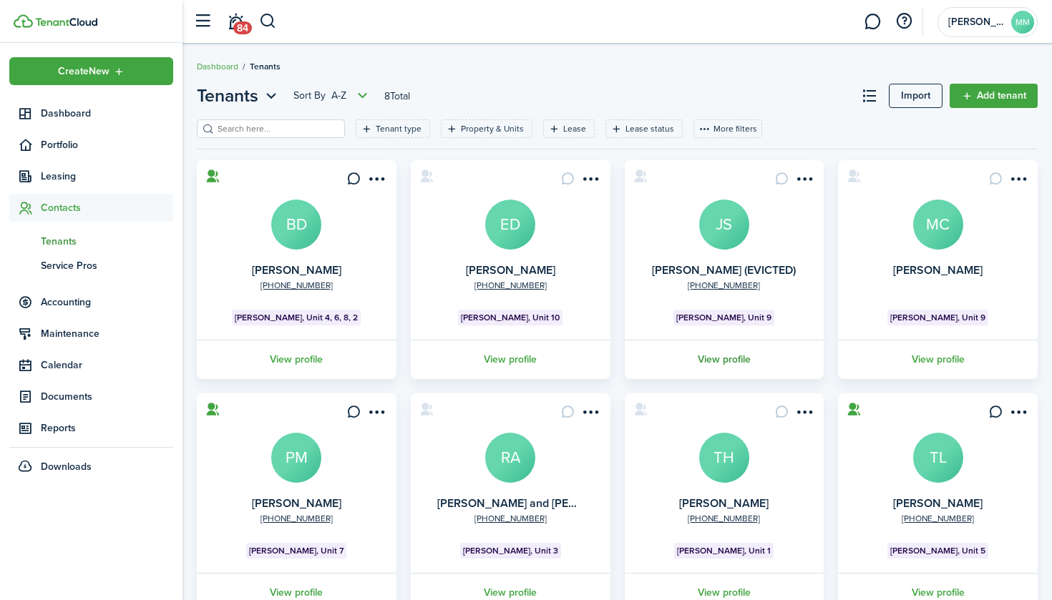
click at [735, 358] on link "View profile" at bounding box center [724, 359] width 204 height 39
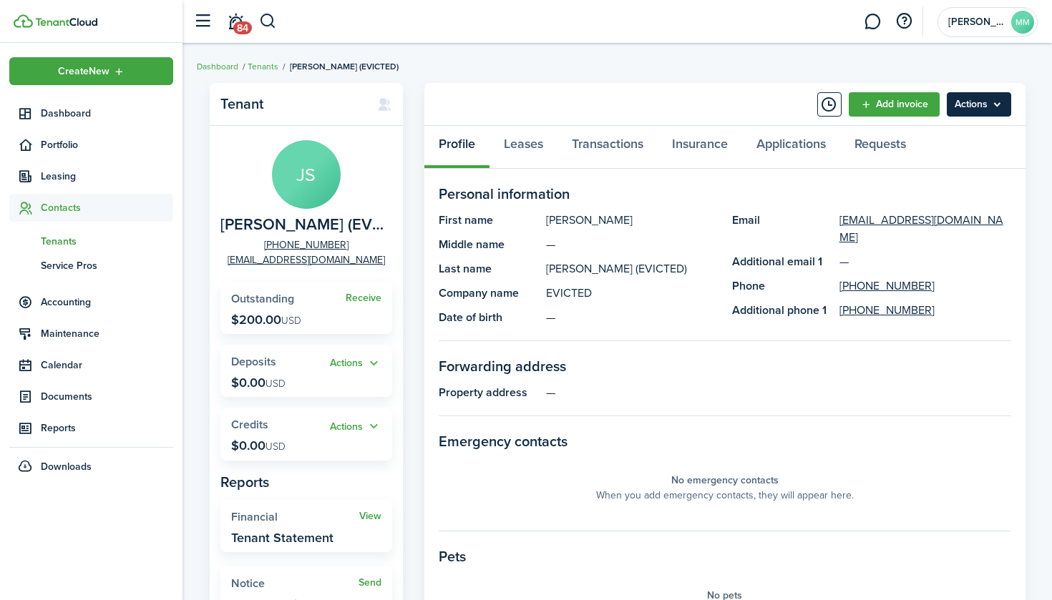
click at [982, 107] on menu-btn "Actions" at bounding box center [978, 104] width 64 height 24
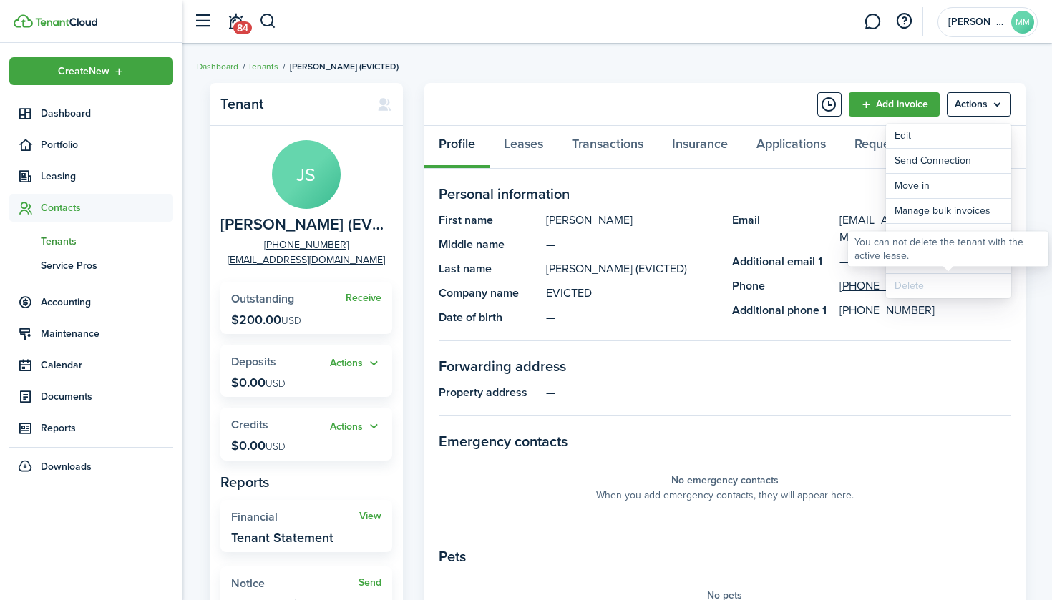
click at [918, 290] on div "Delete" at bounding box center [948, 286] width 125 height 24
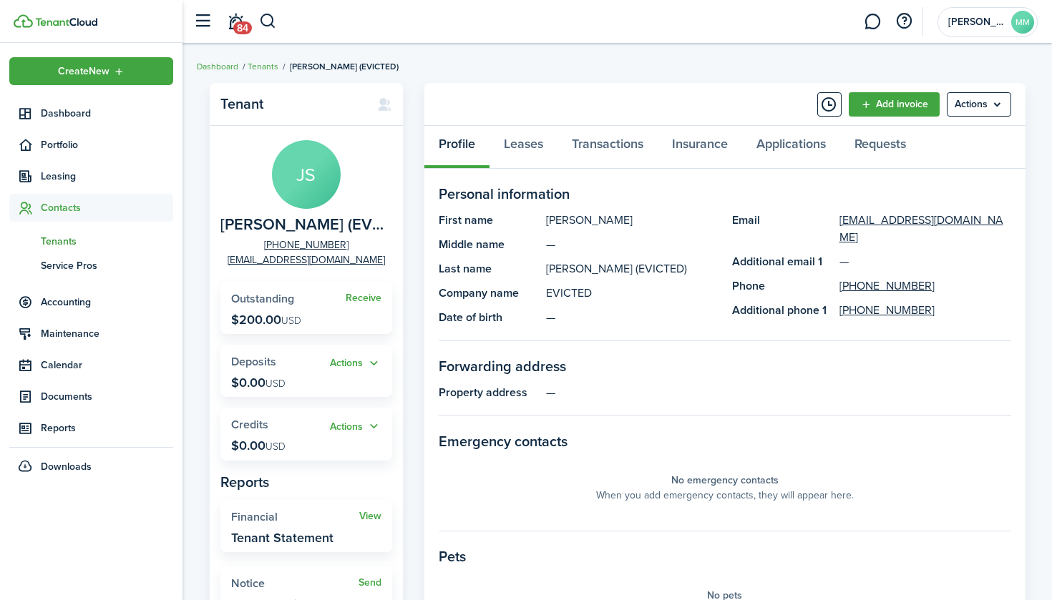
click at [663, 195] on panel-main-section-title "Personal information" at bounding box center [725, 193] width 572 height 21
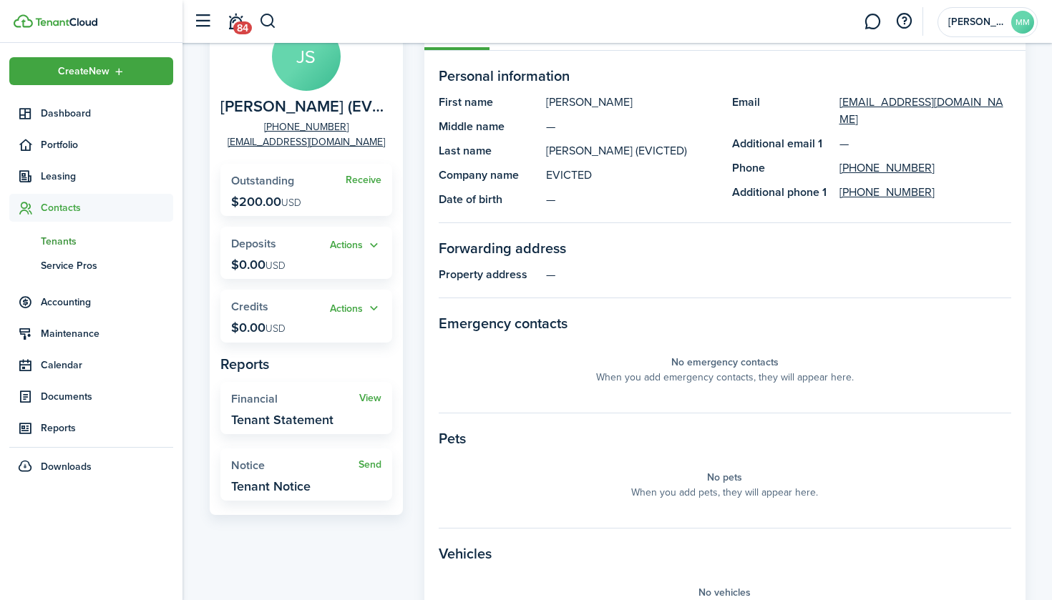
scroll to position [21, 0]
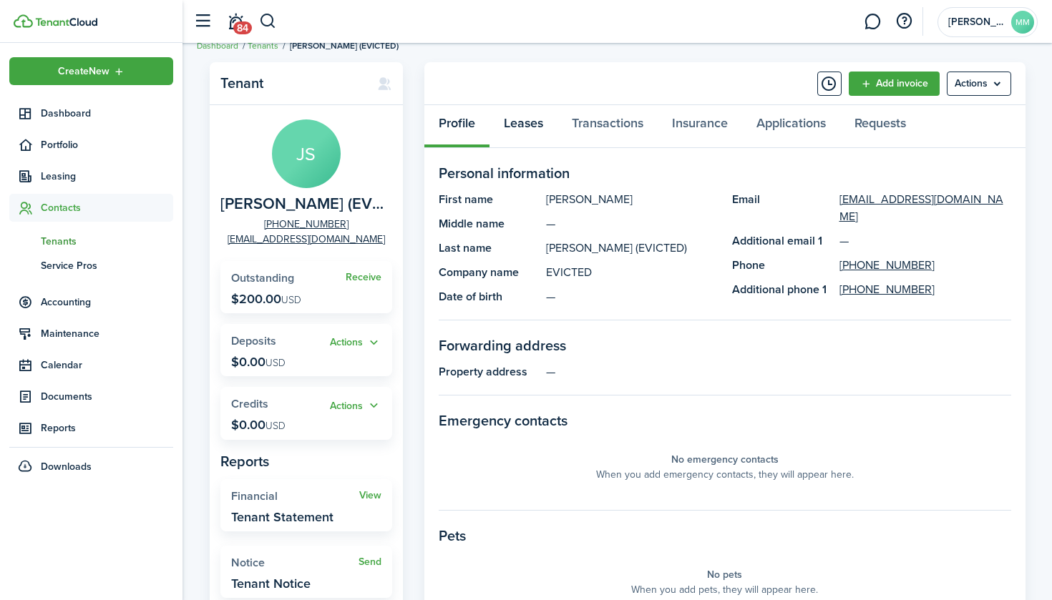
click at [524, 126] on link "Leases" at bounding box center [523, 126] width 68 height 43
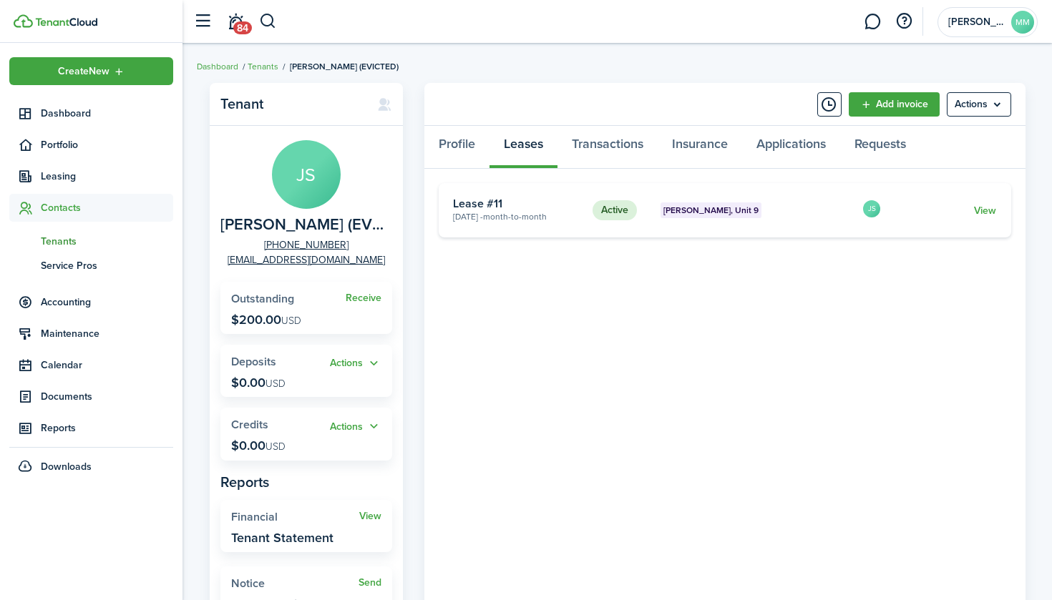
click at [1015, 210] on panel-main-body "Active [PERSON_NAME], Unit 9 [DATE] - Month-to-month Lease #11 JS View «« « 1 »…" at bounding box center [724, 401] width 601 height 464
click at [984, 209] on link "View" at bounding box center [985, 210] width 22 height 15
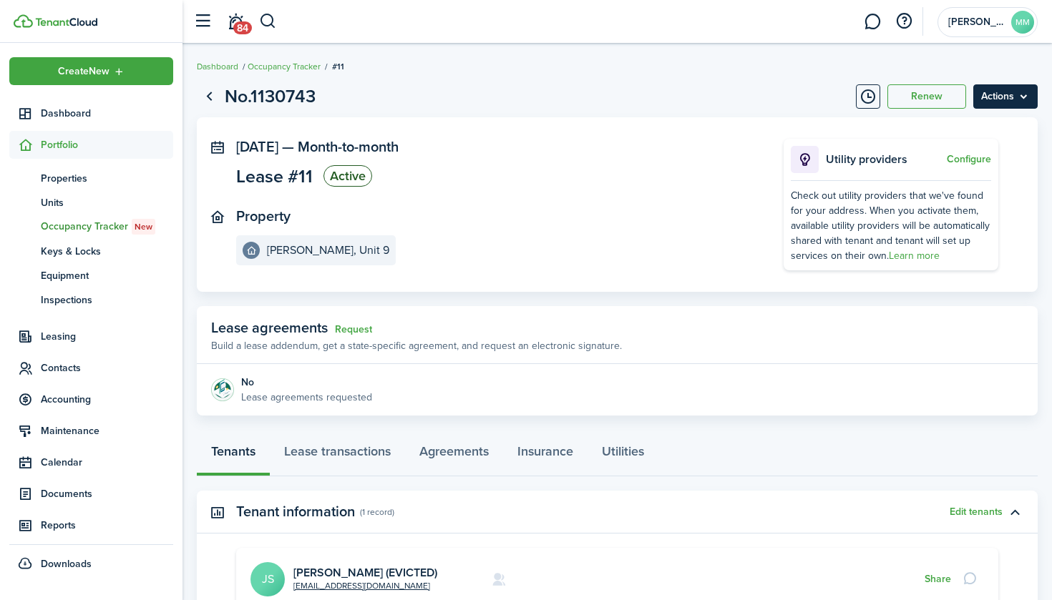
click at [1007, 98] on menu-btn "Actions" at bounding box center [1005, 96] width 64 height 24
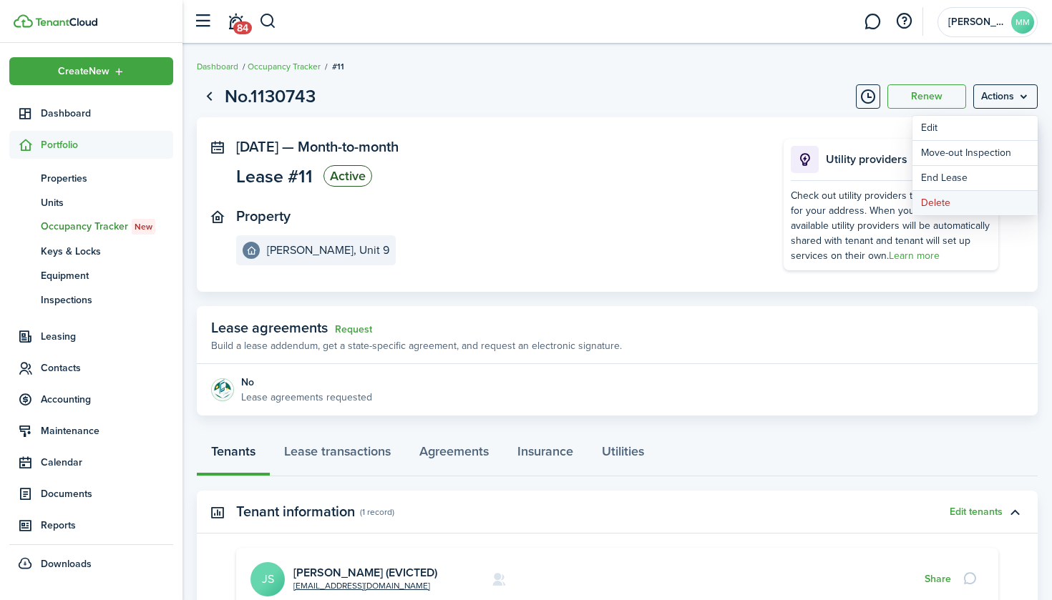
click at [951, 202] on button "Delete" at bounding box center [974, 203] width 125 height 24
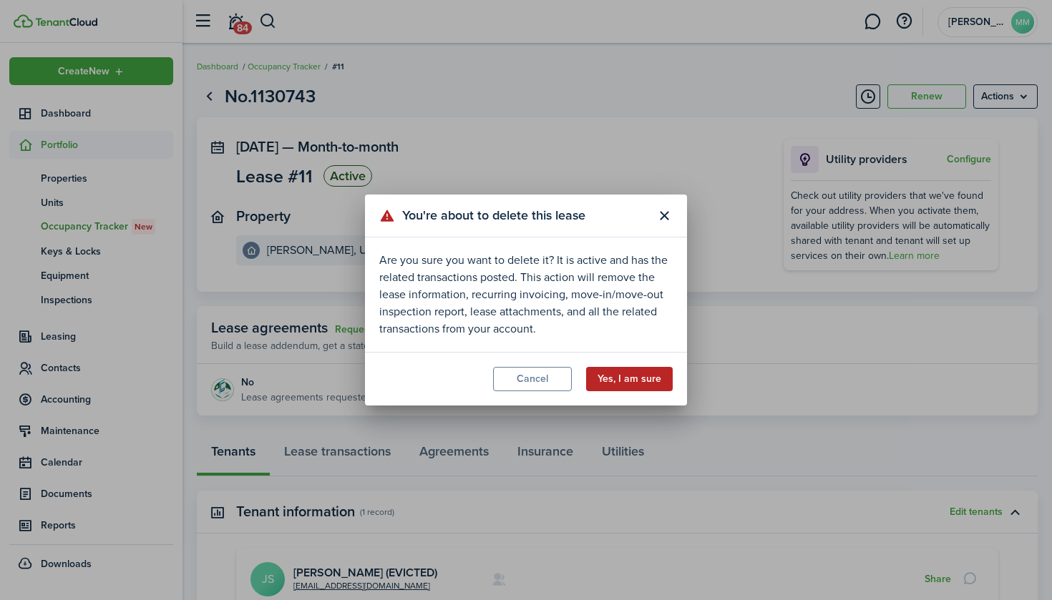
click at [638, 383] on button "Yes, I am sure" at bounding box center [629, 379] width 87 height 24
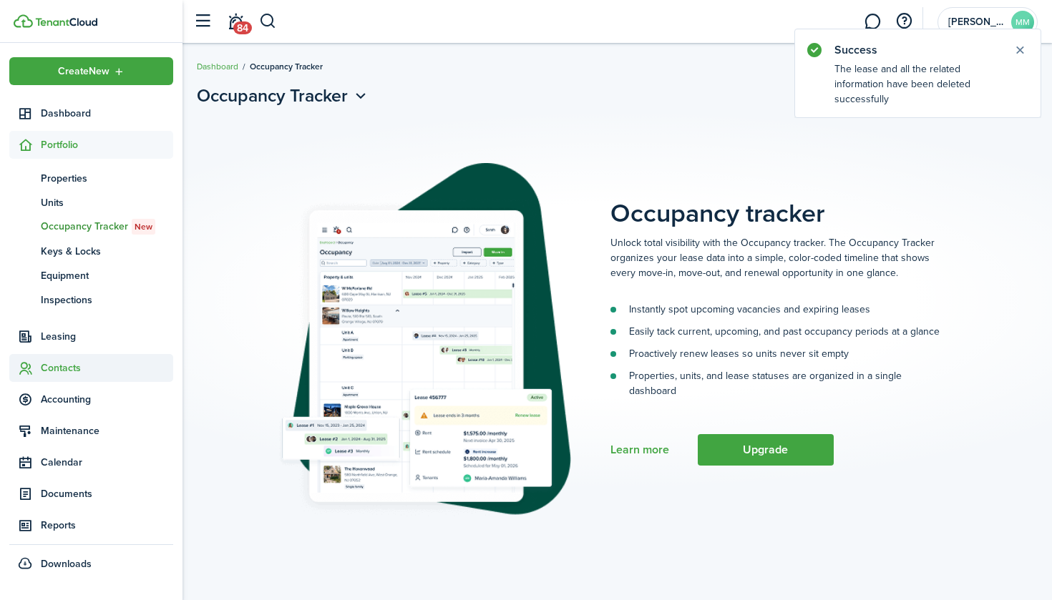
click at [64, 366] on span "Contacts" at bounding box center [107, 368] width 132 height 15
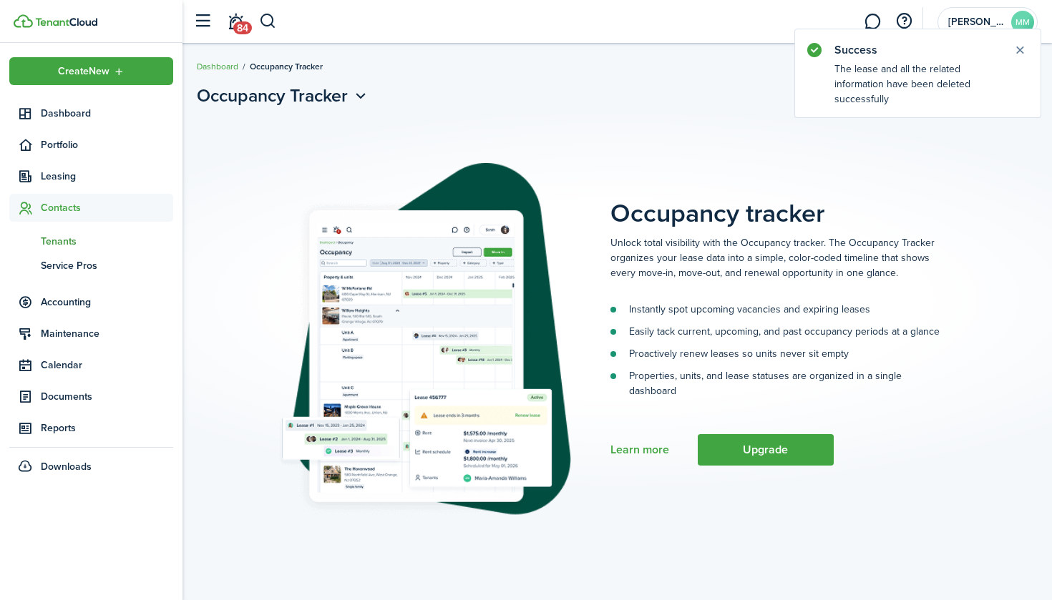
click at [89, 239] on span "Tenants" at bounding box center [107, 241] width 132 height 15
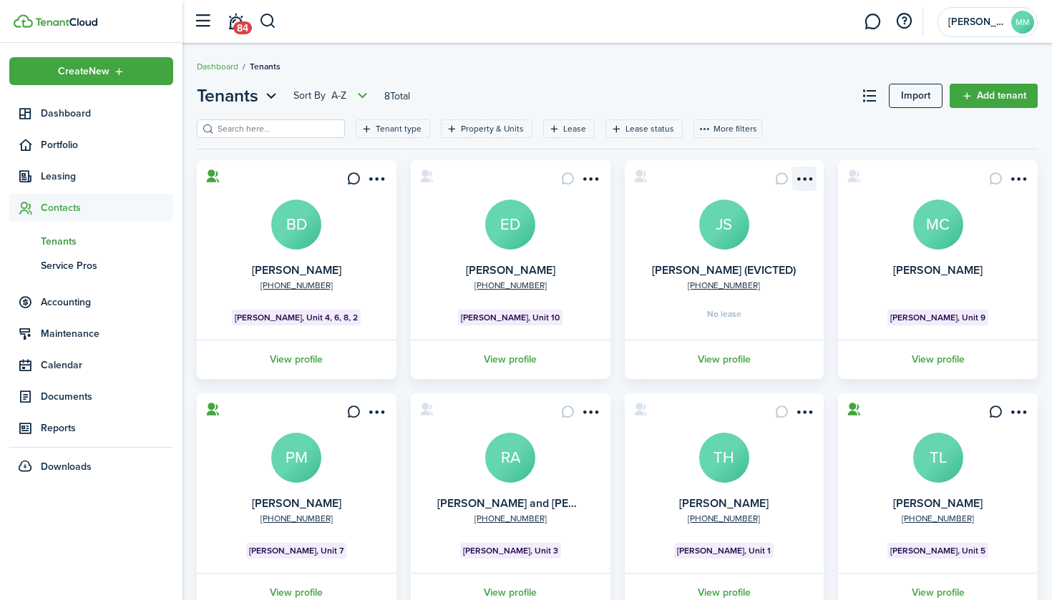
click at [802, 177] on menu-btn-icon "Open menu" at bounding box center [804, 179] width 24 height 24
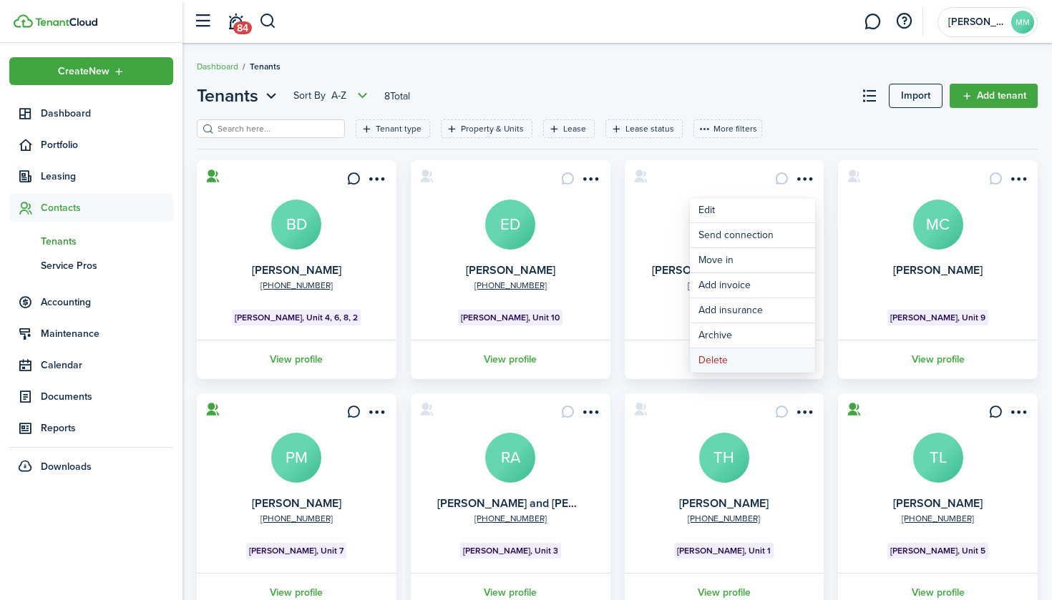
click at [727, 361] on button "Delete" at bounding box center [752, 360] width 125 height 24
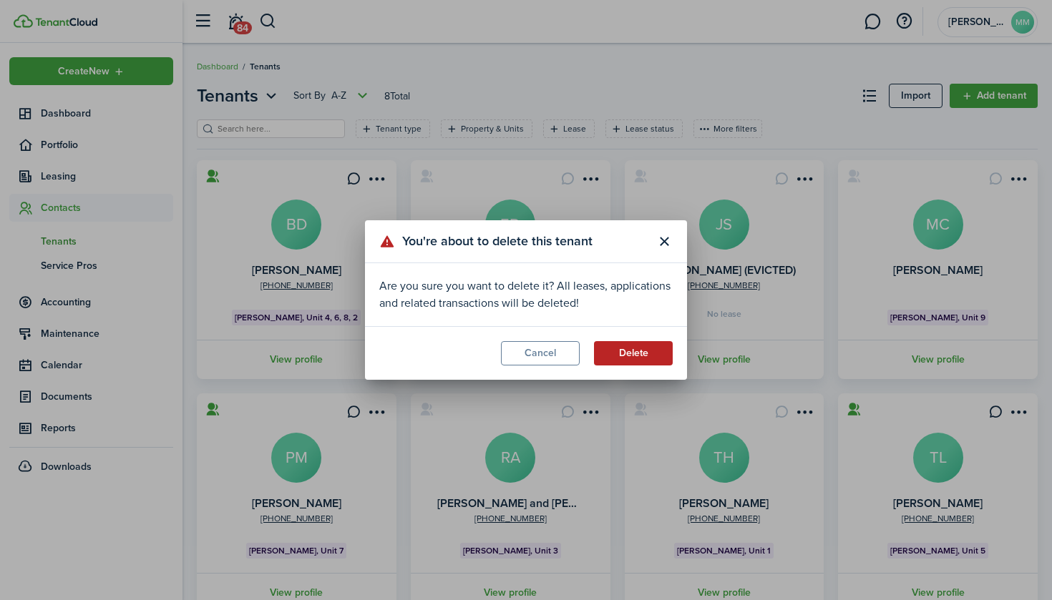
click at [634, 347] on button "Delete" at bounding box center [633, 353] width 79 height 24
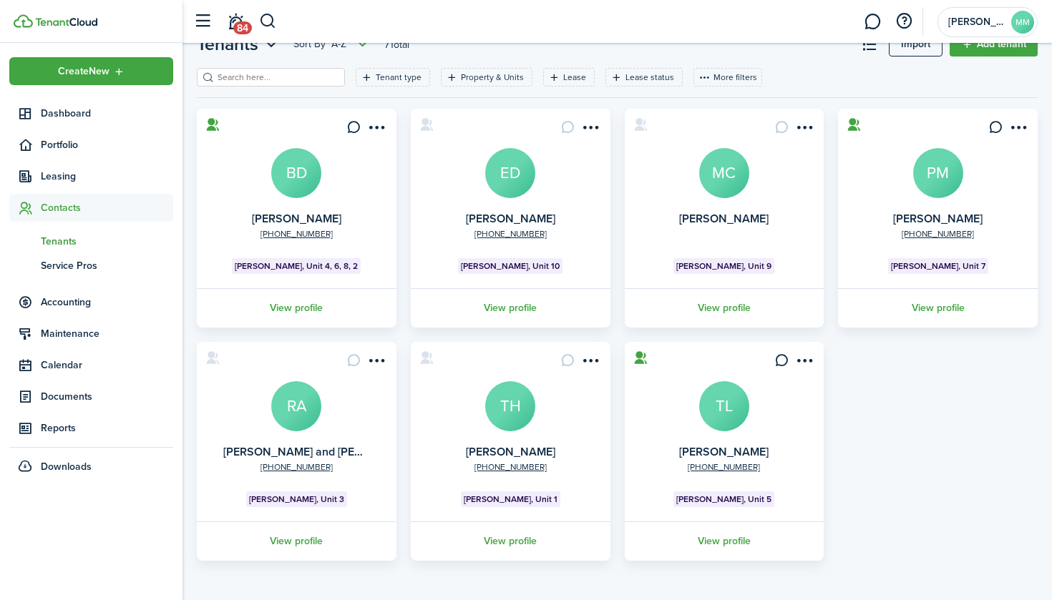
scroll to position [52, 0]
click at [931, 308] on link "View profile" at bounding box center [938, 307] width 204 height 39
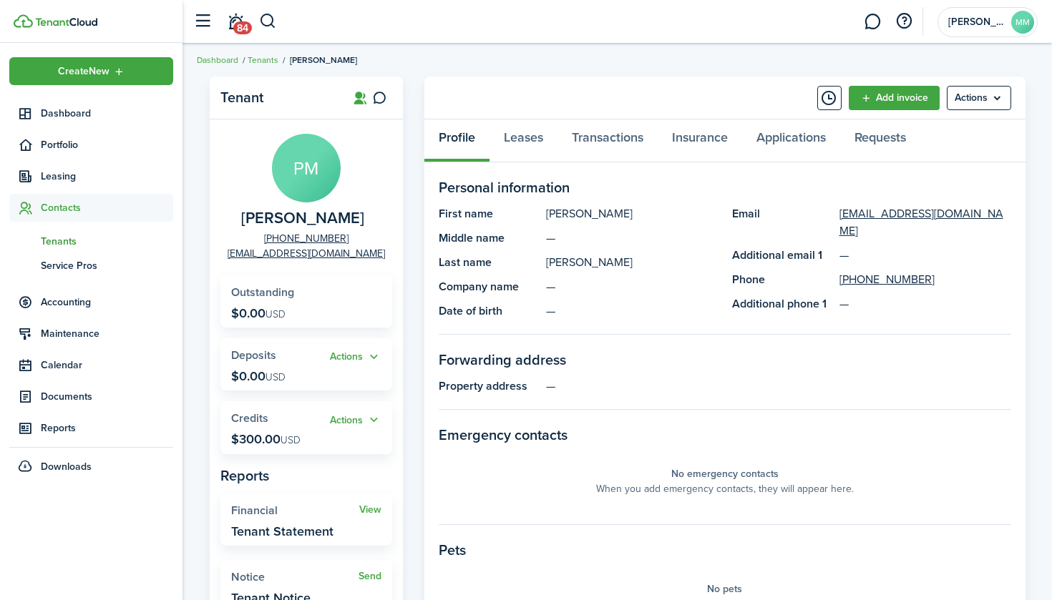
scroll to position [9, 0]
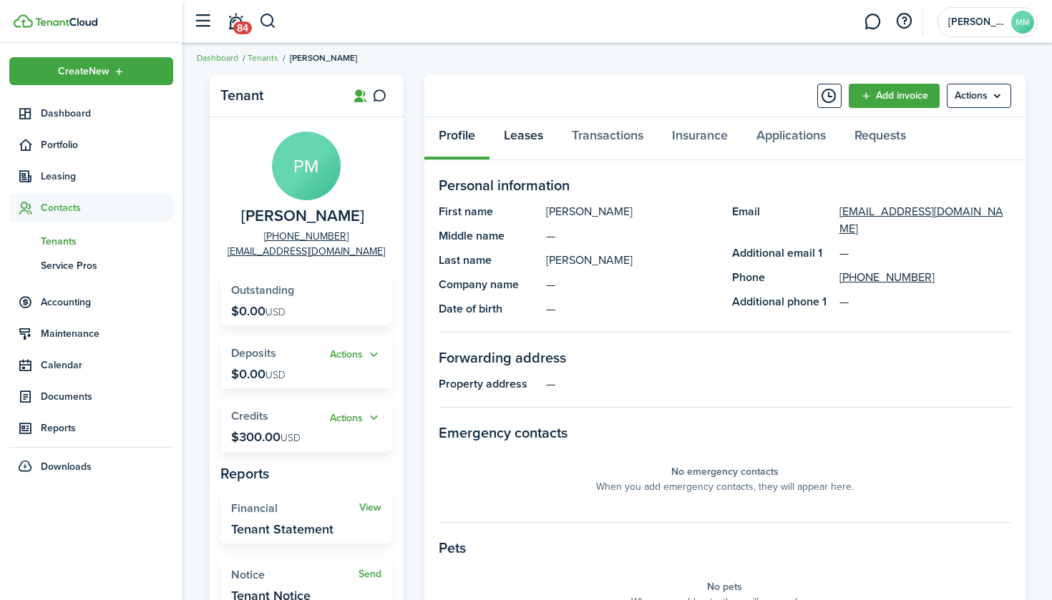
click at [539, 138] on link "Leases" at bounding box center [523, 138] width 68 height 43
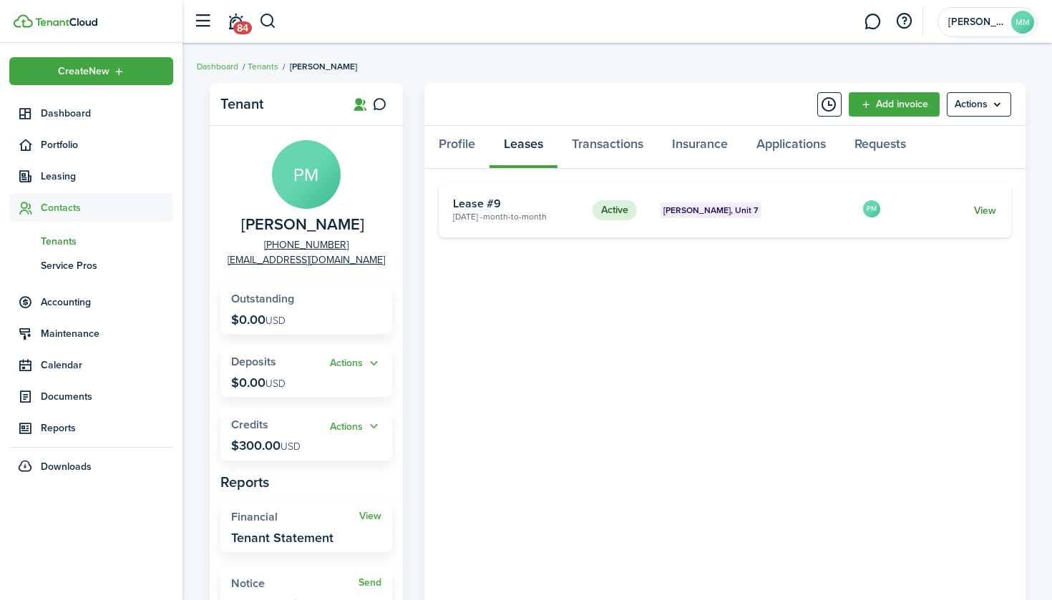
click at [992, 207] on link "View" at bounding box center [985, 210] width 22 height 15
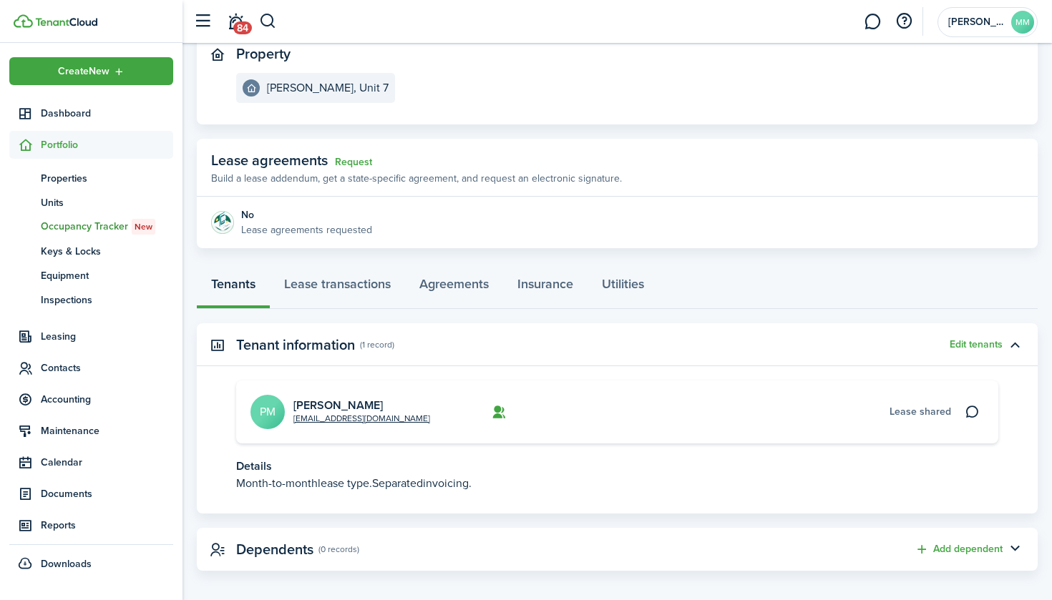
scroll to position [171, 0]
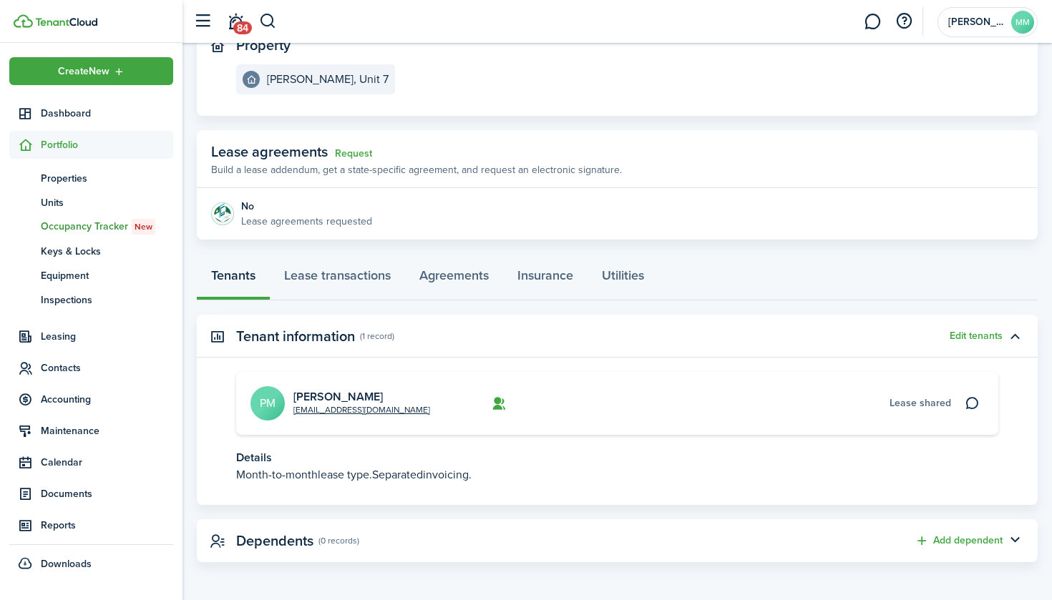
click at [928, 400] on span "Lease shared" at bounding box center [920, 403] width 62 height 15
click at [343, 273] on link "Lease transactions" at bounding box center [337, 279] width 135 height 43
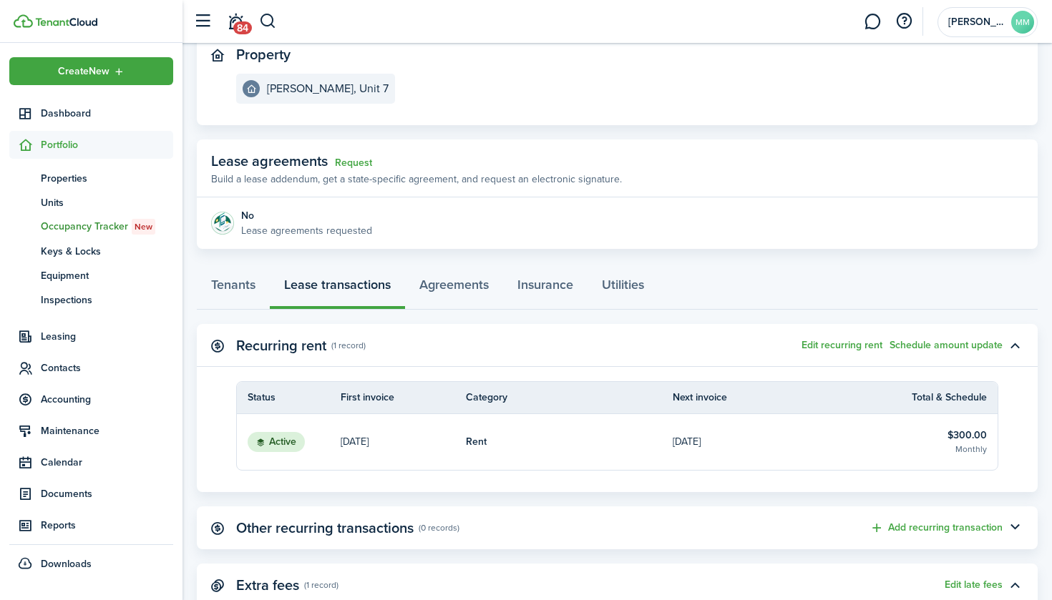
scroll to position [126, 0]
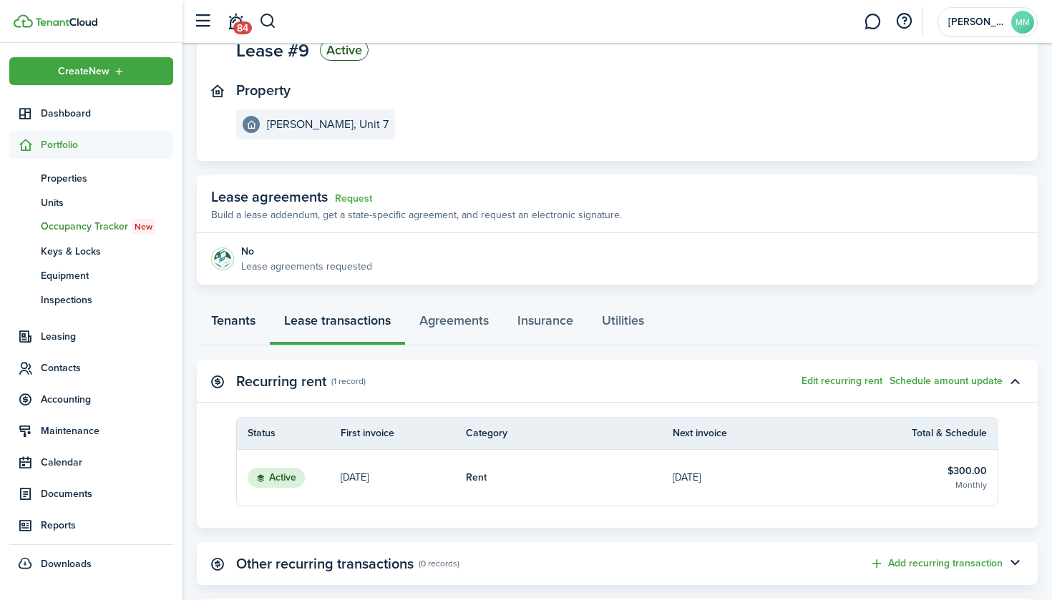
click at [245, 323] on link "Tenants" at bounding box center [233, 324] width 73 height 43
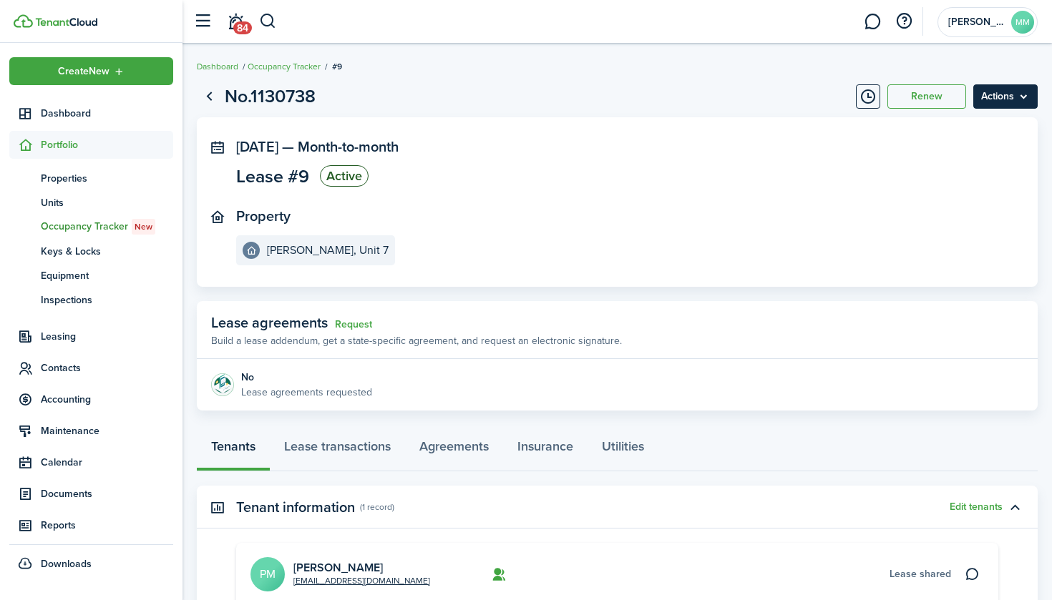
click at [1012, 107] on menu-btn "Actions" at bounding box center [1005, 96] width 64 height 24
click at [207, 94] on link "Go back" at bounding box center [209, 96] width 24 height 24
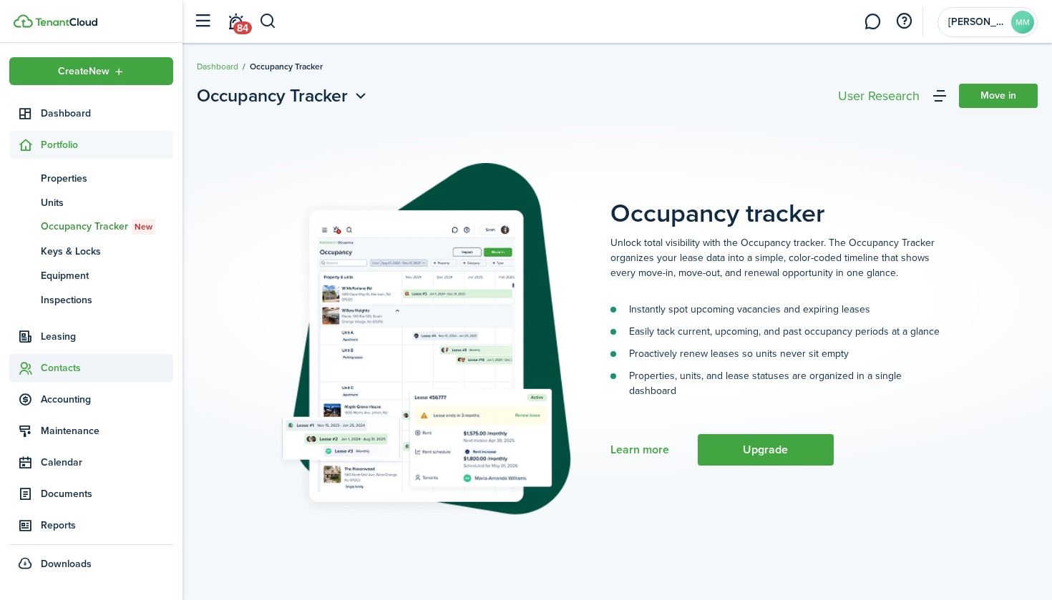
click at [67, 365] on span "Contacts" at bounding box center [107, 368] width 132 height 15
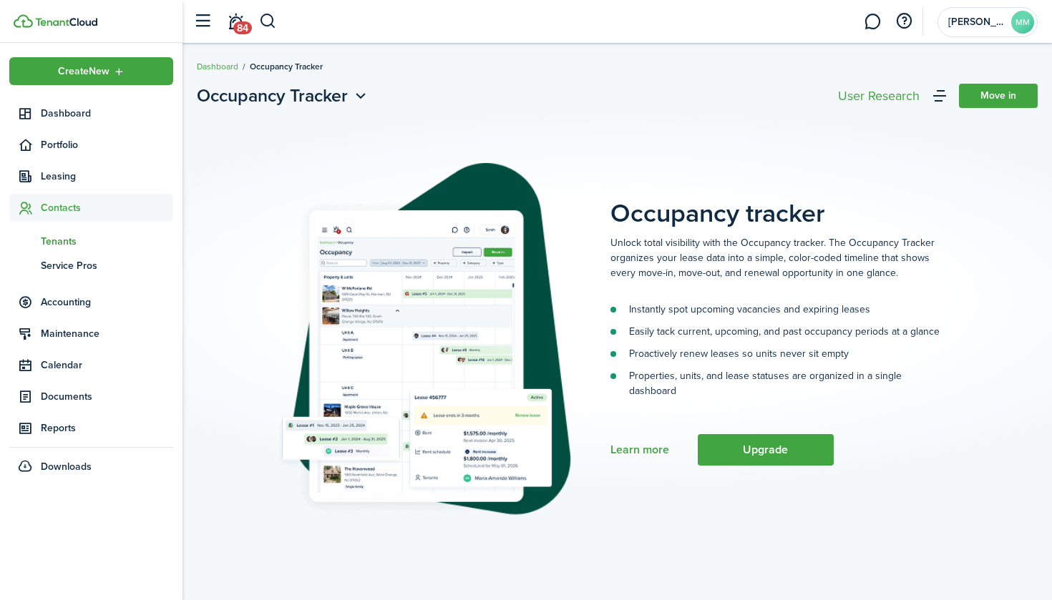
click at [89, 245] on span "Tenants" at bounding box center [107, 241] width 132 height 15
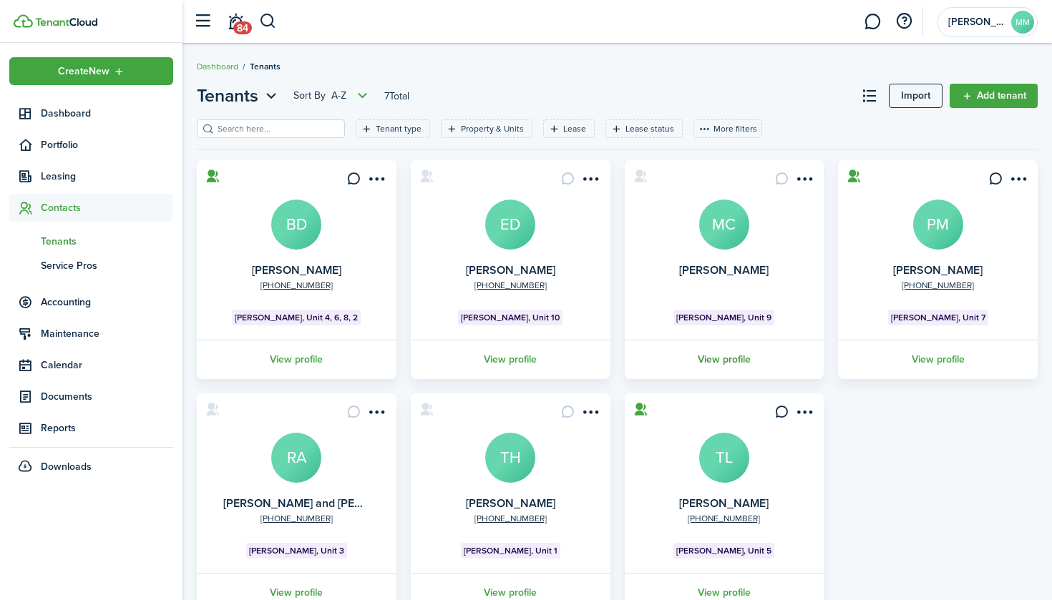
click at [736, 363] on link "View profile" at bounding box center [724, 359] width 204 height 39
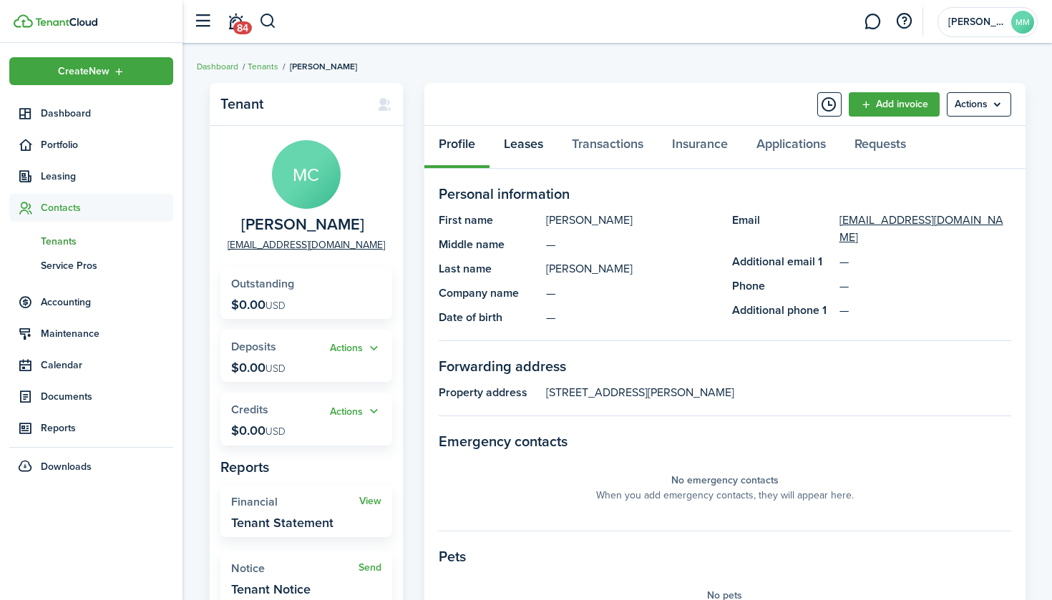
click at [531, 145] on link "Leases" at bounding box center [523, 147] width 68 height 43
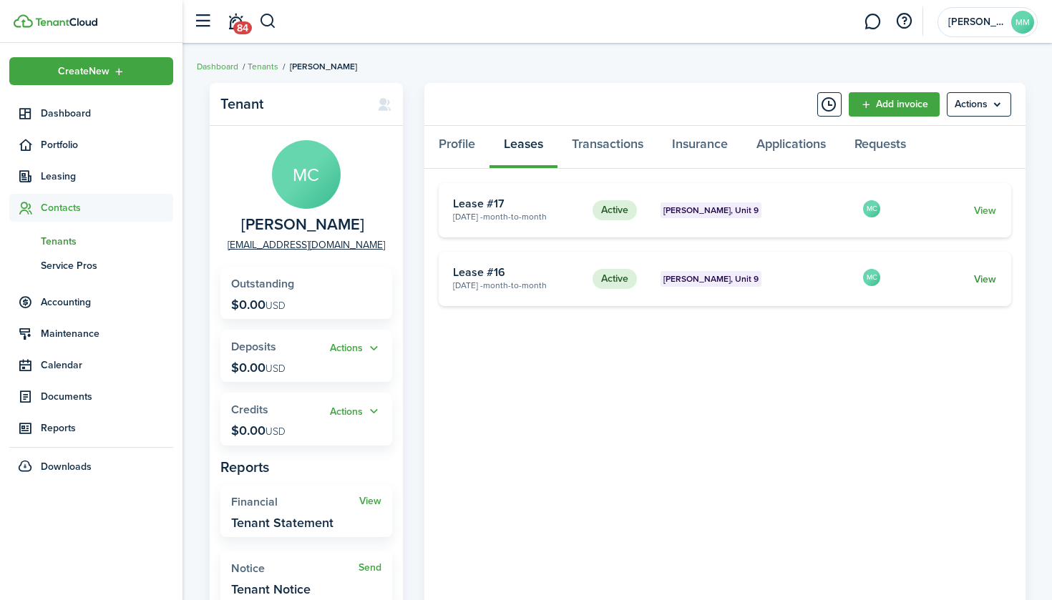
click at [992, 277] on link "View" at bounding box center [985, 279] width 22 height 15
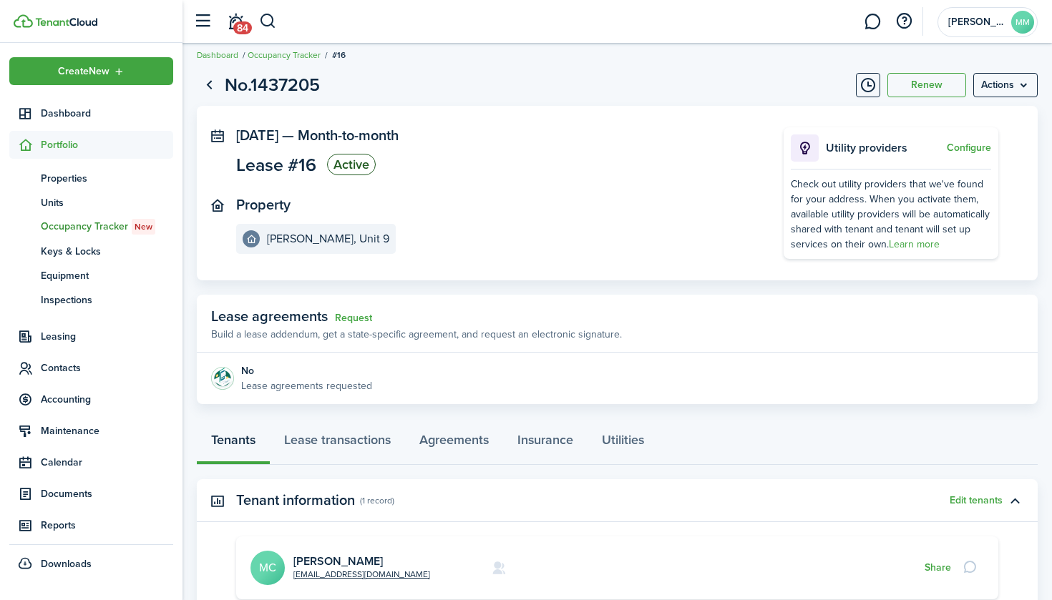
scroll to position [9, 0]
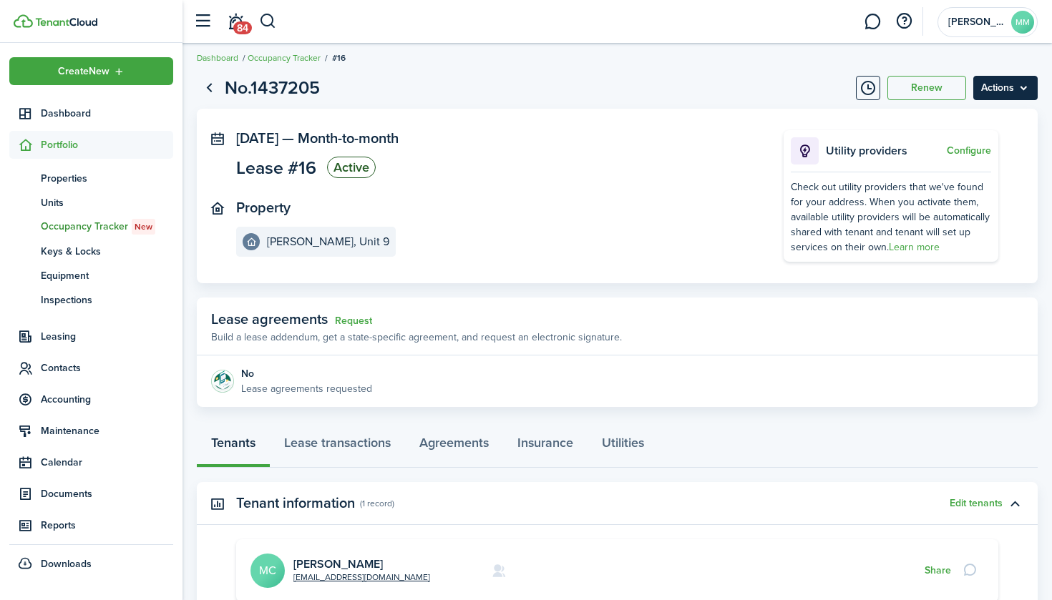
click at [988, 90] on menu-btn "Actions" at bounding box center [1005, 88] width 64 height 24
click at [572, 192] on panel-main-inner "[DATE] — Month-to-month Lease #16 Active Property [PERSON_NAME][GEOGRAPHIC_DATA]" at bounding box center [488, 193] width 504 height 127
click at [212, 87] on link "Go back" at bounding box center [209, 88] width 24 height 24
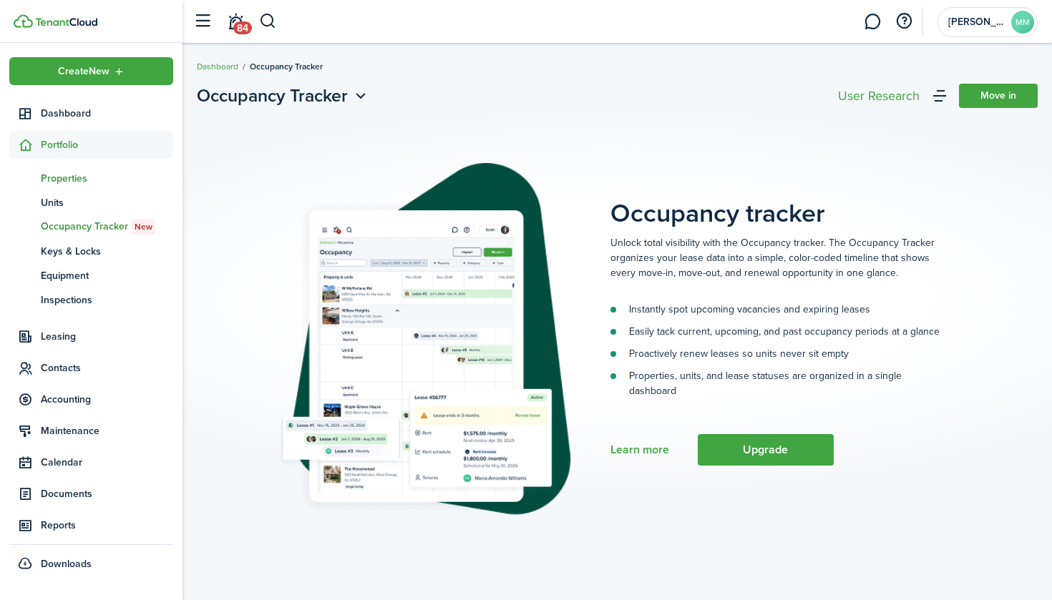
click at [59, 182] on span "Properties" at bounding box center [107, 178] width 132 height 15
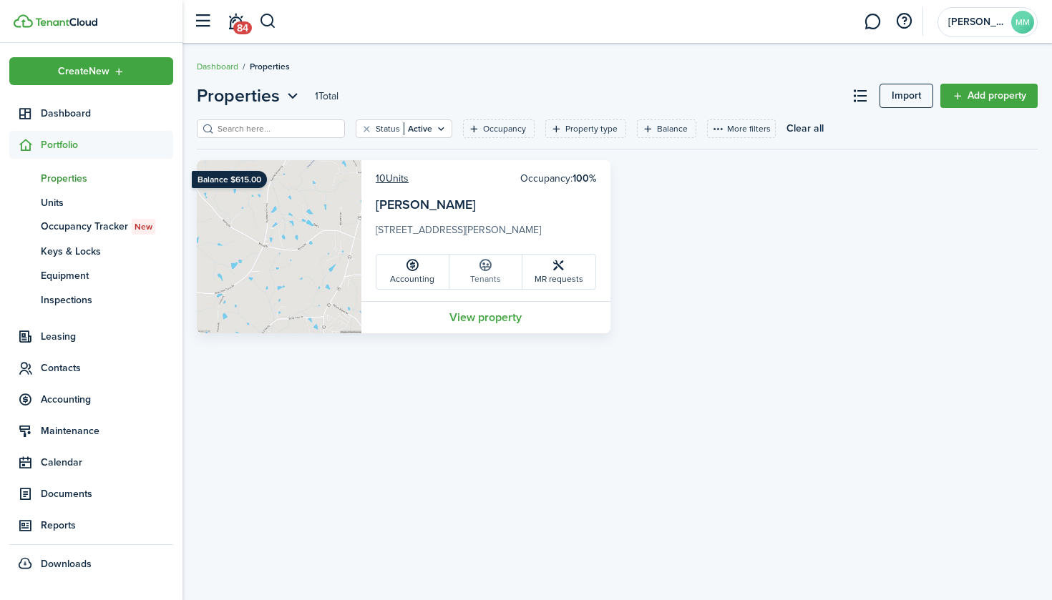
click at [483, 270] on icon at bounding box center [485, 265] width 15 height 14
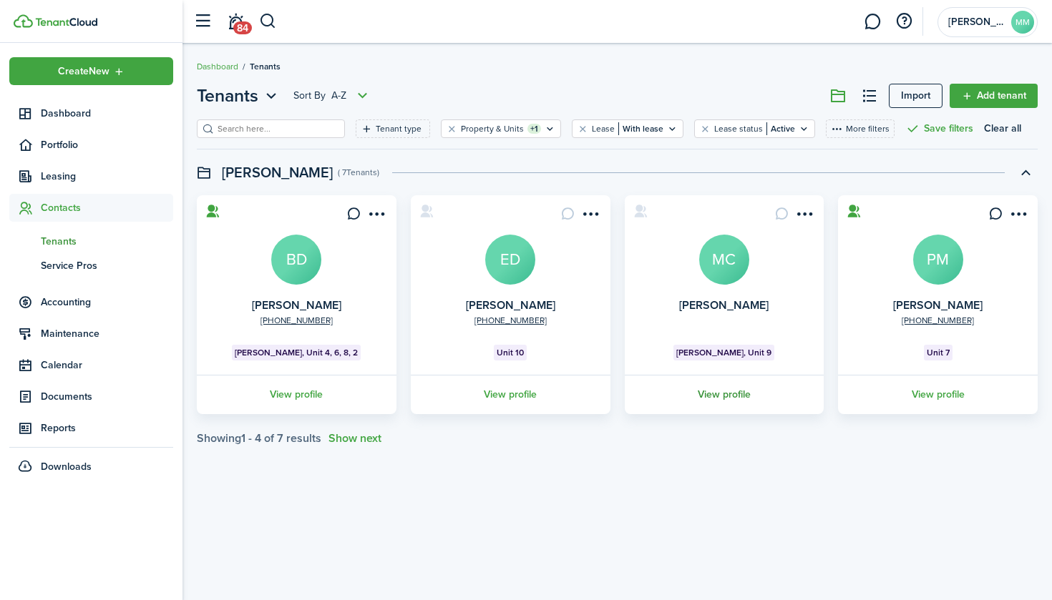
click at [726, 394] on link "View profile" at bounding box center [724, 394] width 204 height 39
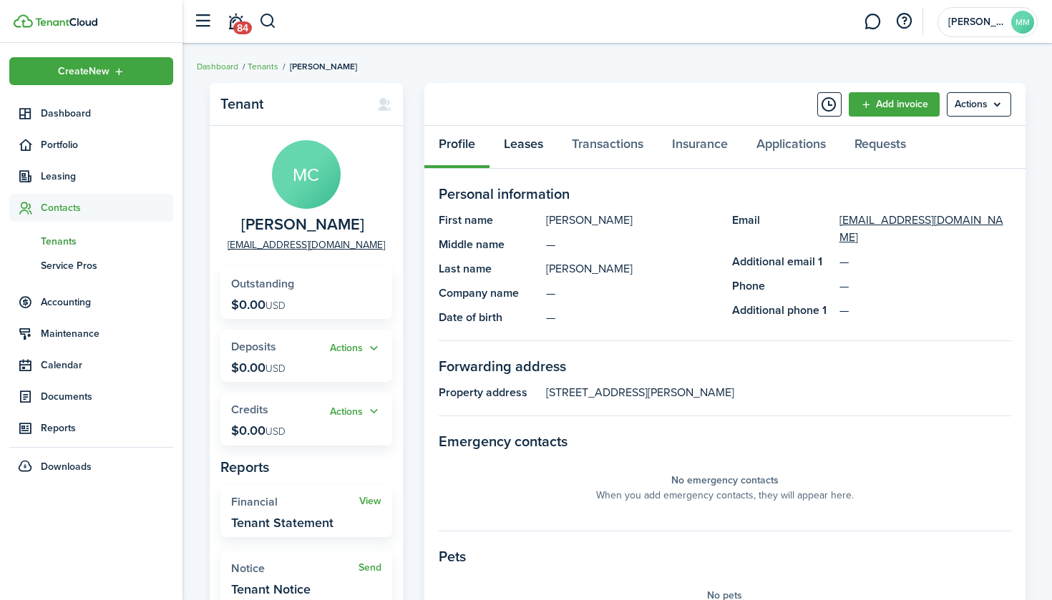
click at [532, 155] on link "Leases" at bounding box center [523, 147] width 68 height 43
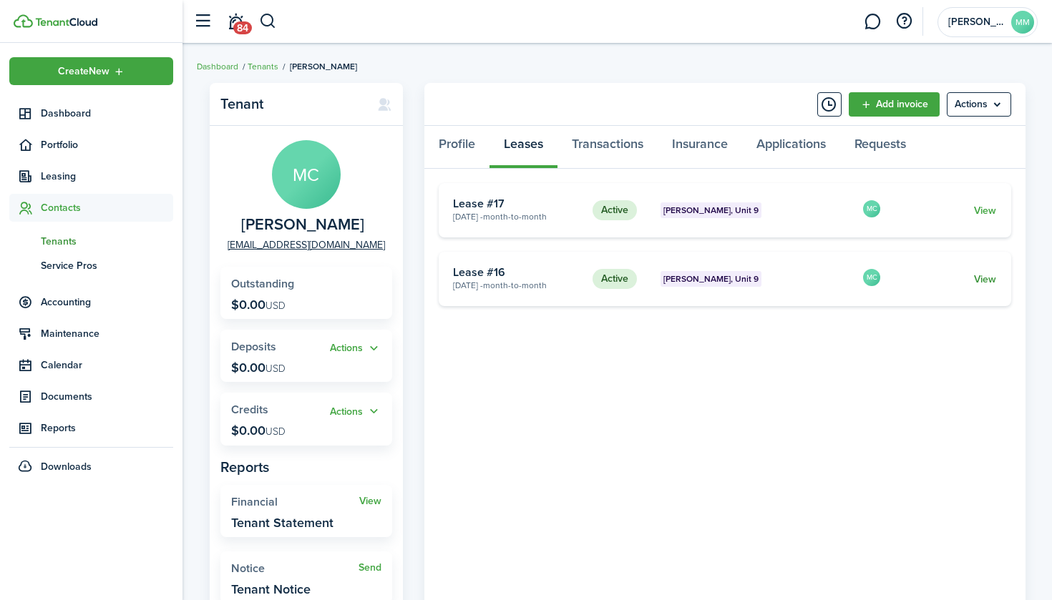
click at [992, 280] on link "View" at bounding box center [985, 279] width 22 height 15
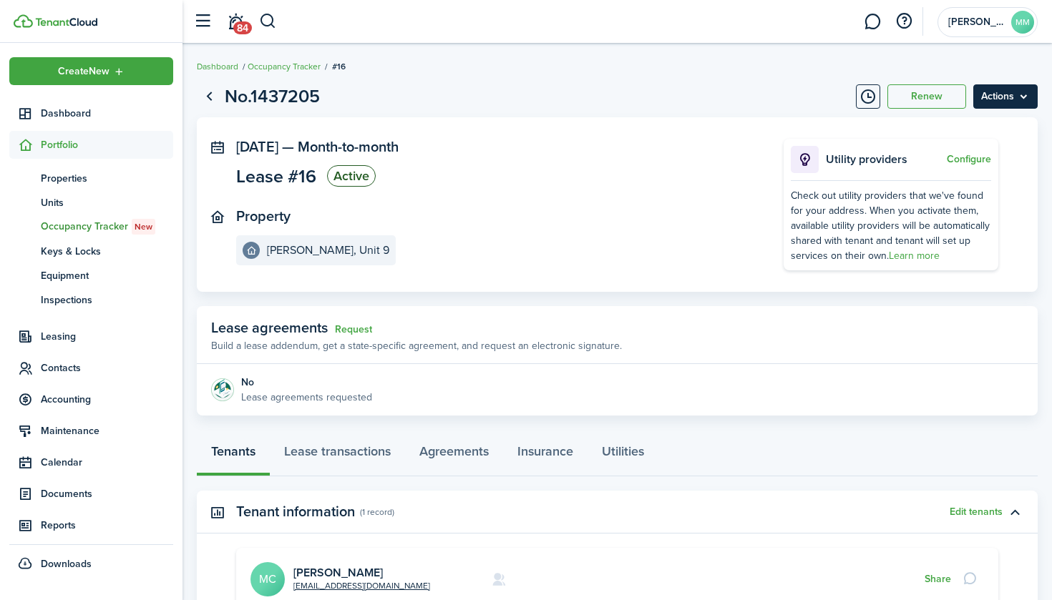
click at [1019, 104] on menu-btn "Actions" at bounding box center [1005, 96] width 64 height 24
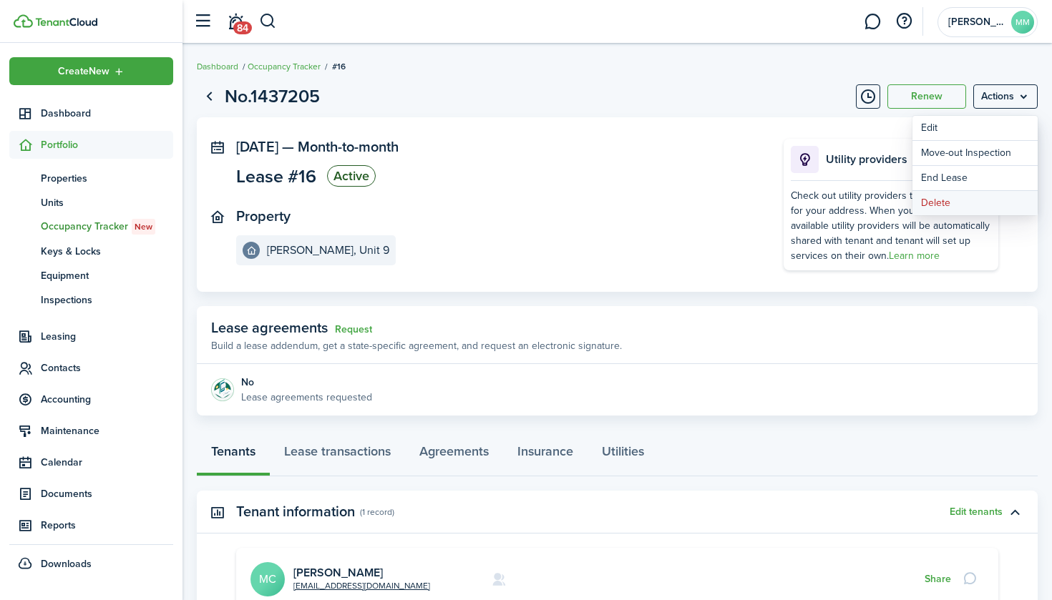
click at [944, 199] on button "Delete" at bounding box center [974, 203] width 125 height 24
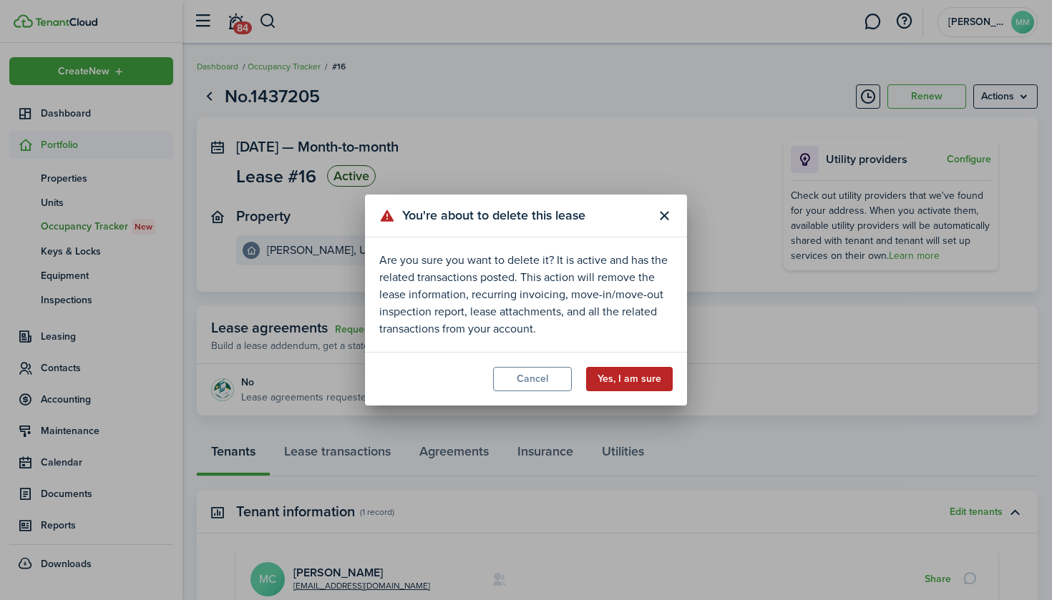
click at [635, 386] on button "Yes, I am sure" at bounding box center [629, 379] width 87 height 24
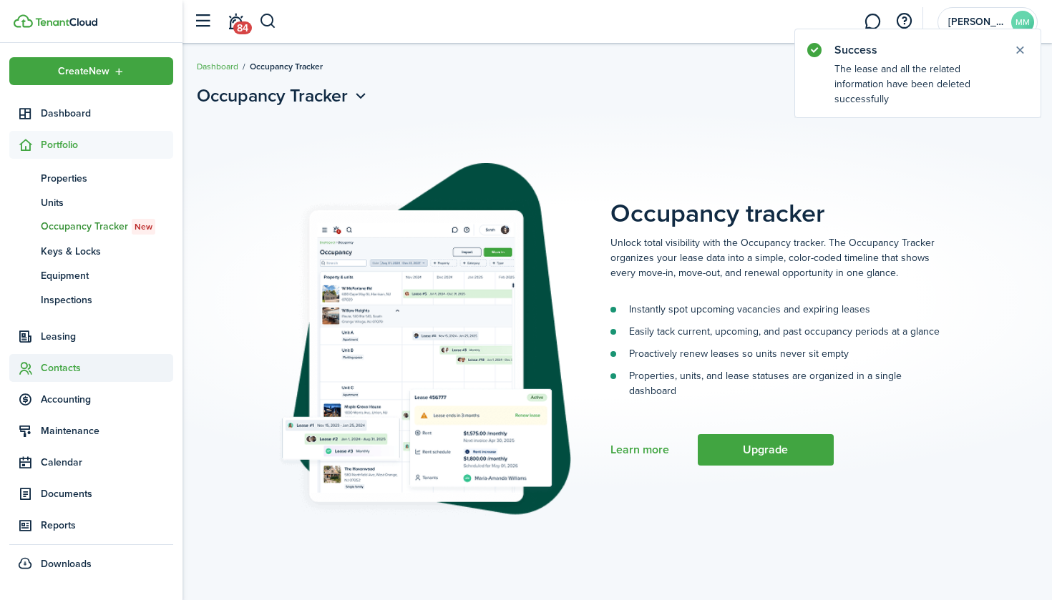
click at [67, 363] on span "Contacts" at bounding box center [107, 368] width 132 height 15
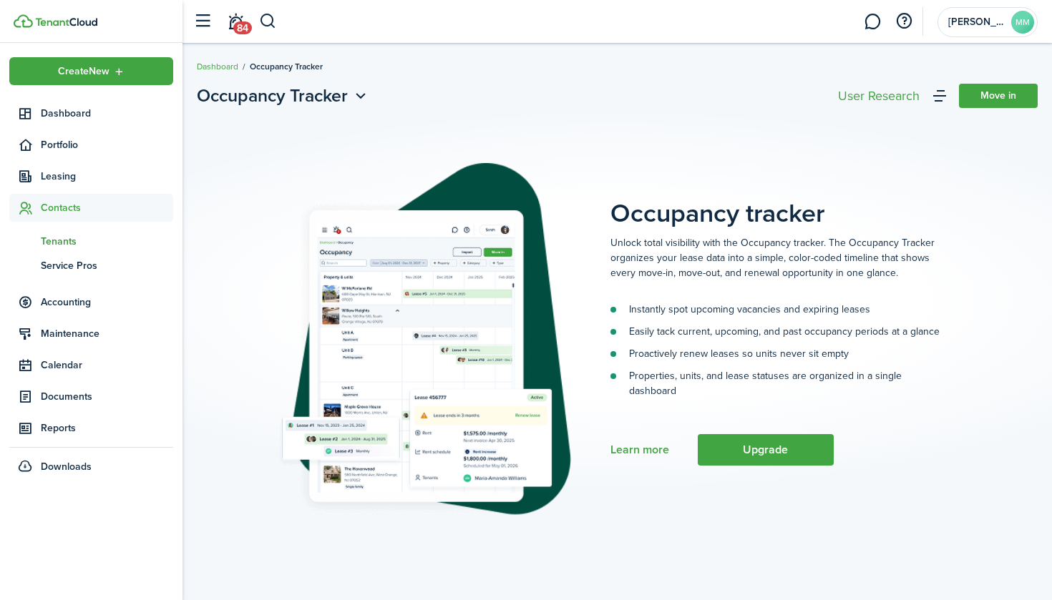
click at [62, 243] on span "Tenants" at bounding box center [107, 241] width 132 height 15
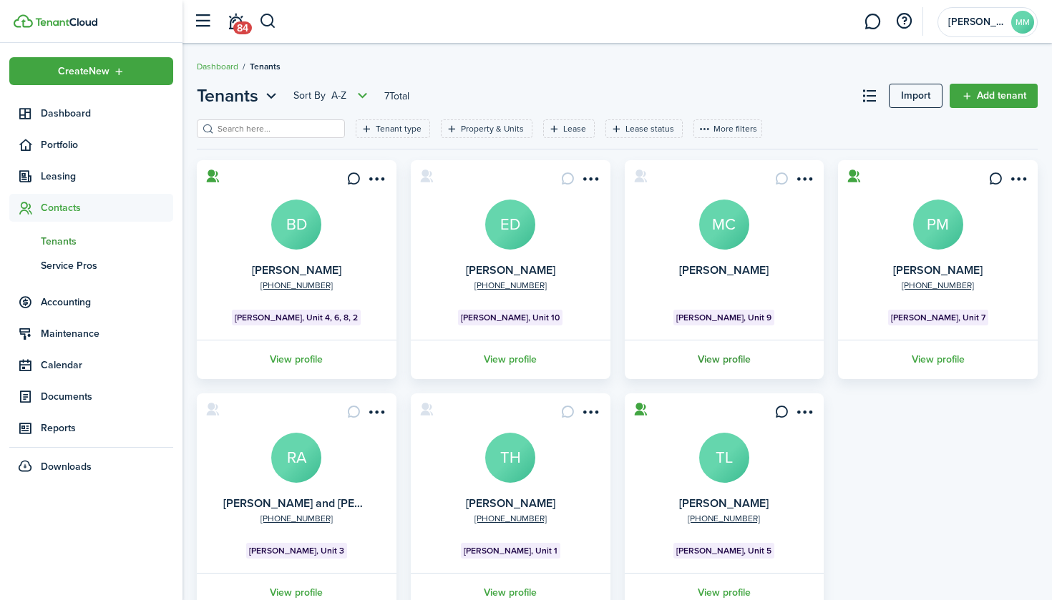
click at [731, 357] on link "View profile" at bounding box center [724, 359] width 204 height 39
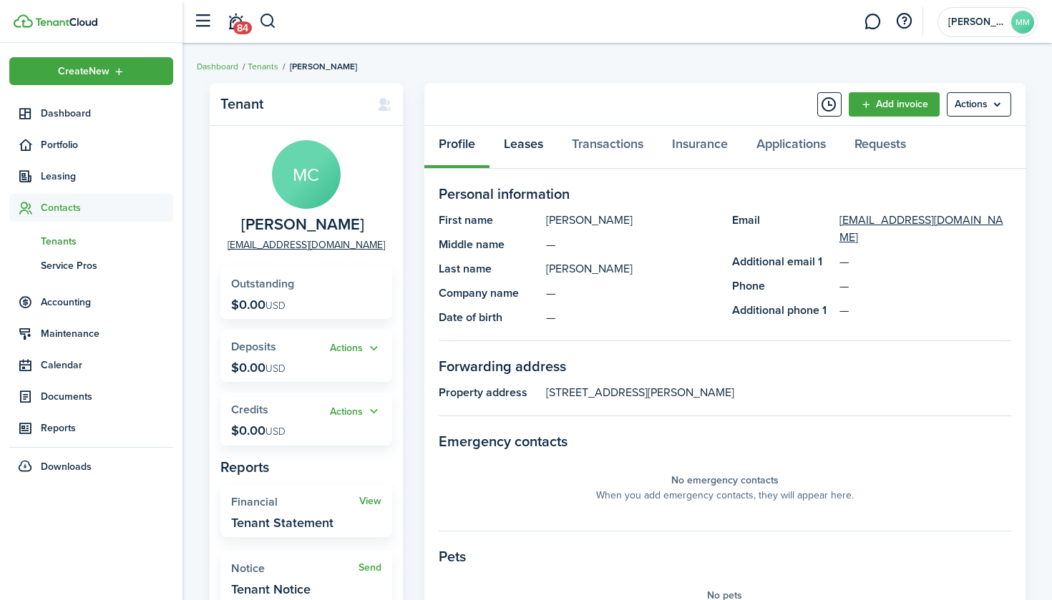
click at [524, 149] on link "Leases" at bounding box center [523, 147] width 68 height 43
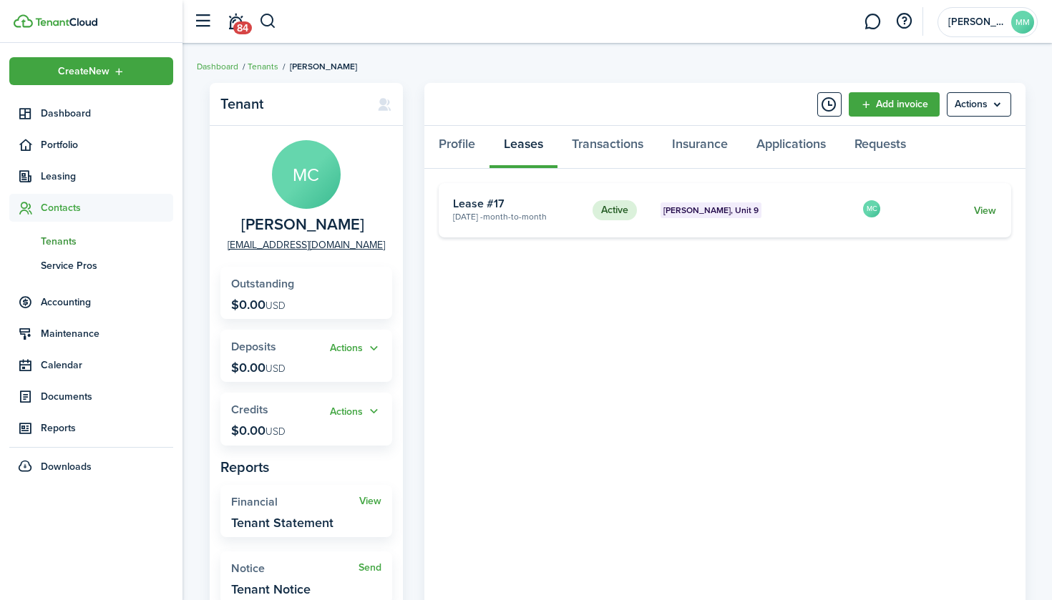
click at [990, 211] on link "View" at bounding box center [985, 210] width 22 height 15
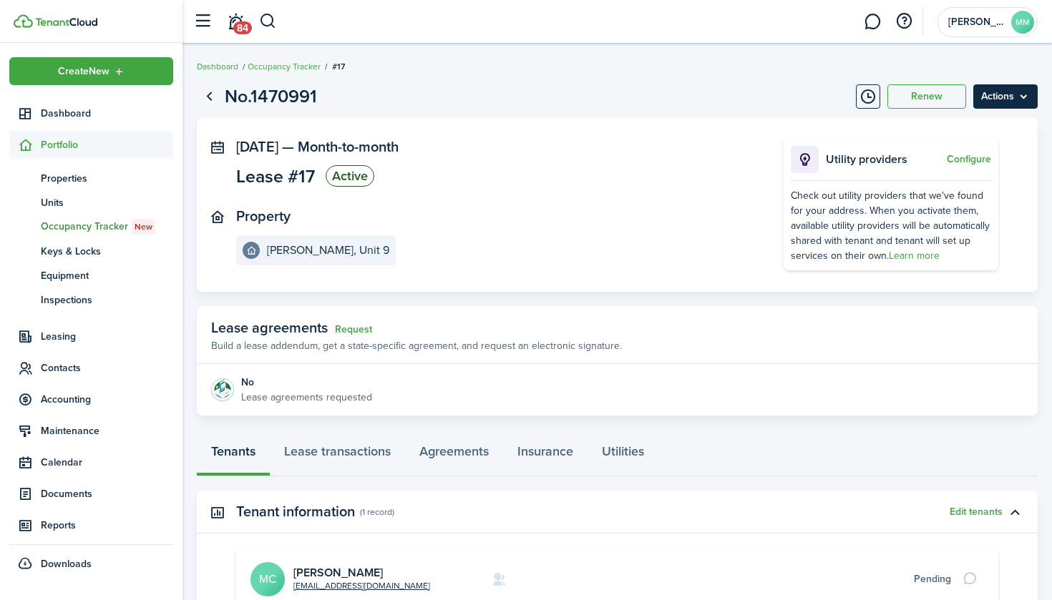
click at [1007, 94] on menu-btn "Actions" at bounding box center [1005, 96] width 64 height 24
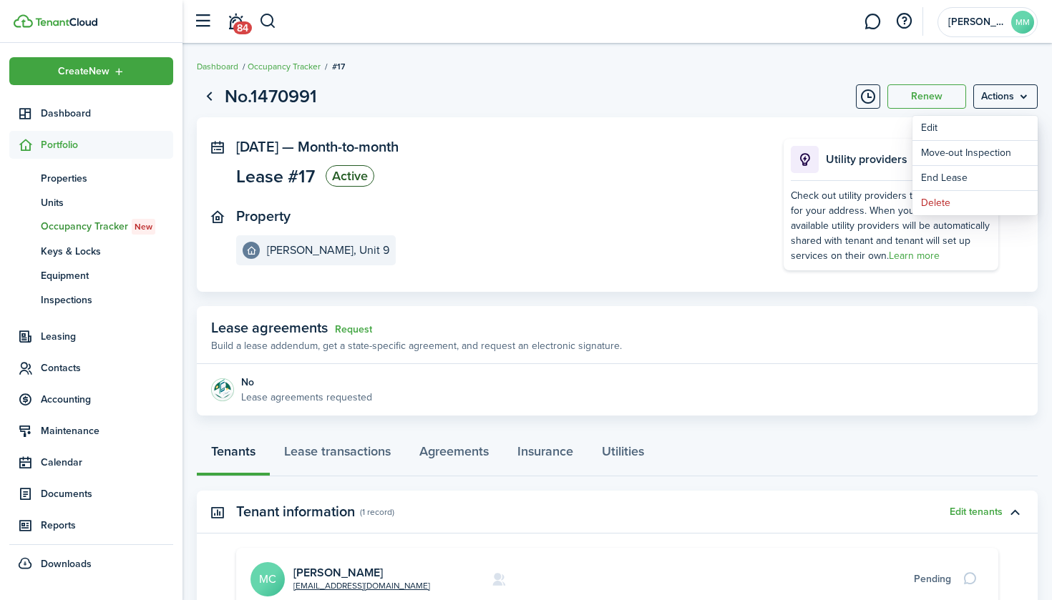
click at [718, 159] on panel-main-section "[DATE] — Month-to-month Lease #17 Active" at bounding box center [488, 165] width 504 height 52
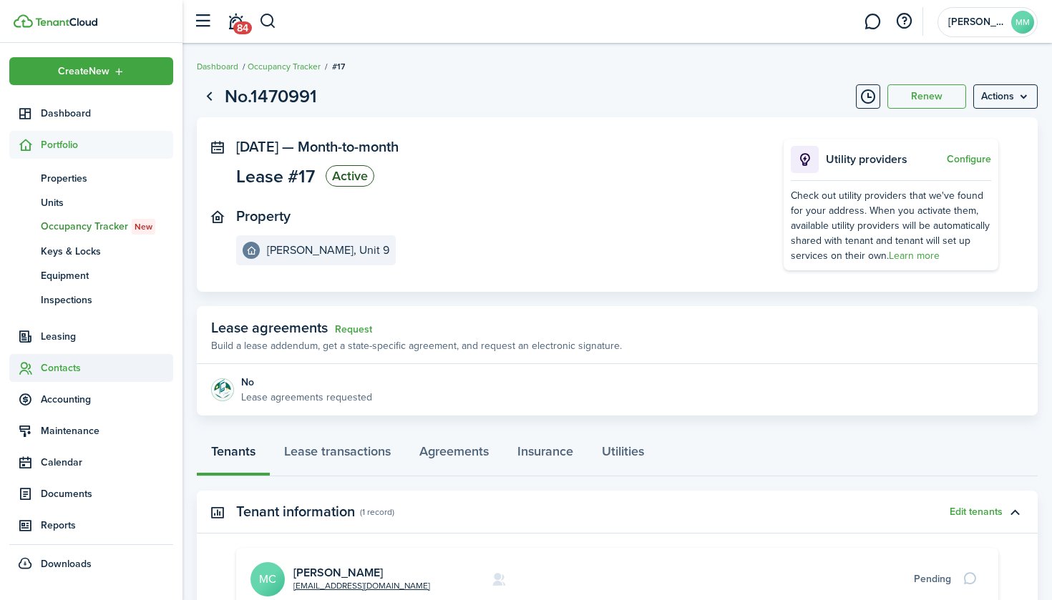
scroll to position [39, 0]
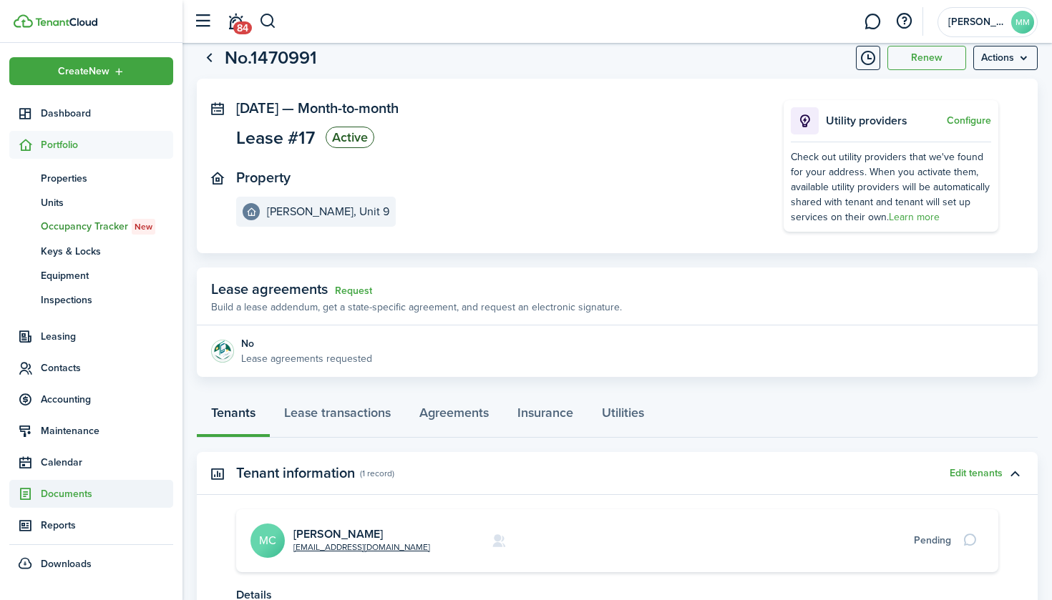
click at [62, 494] on span "Documents" at bounding box center [107, 493] width 132 height 15
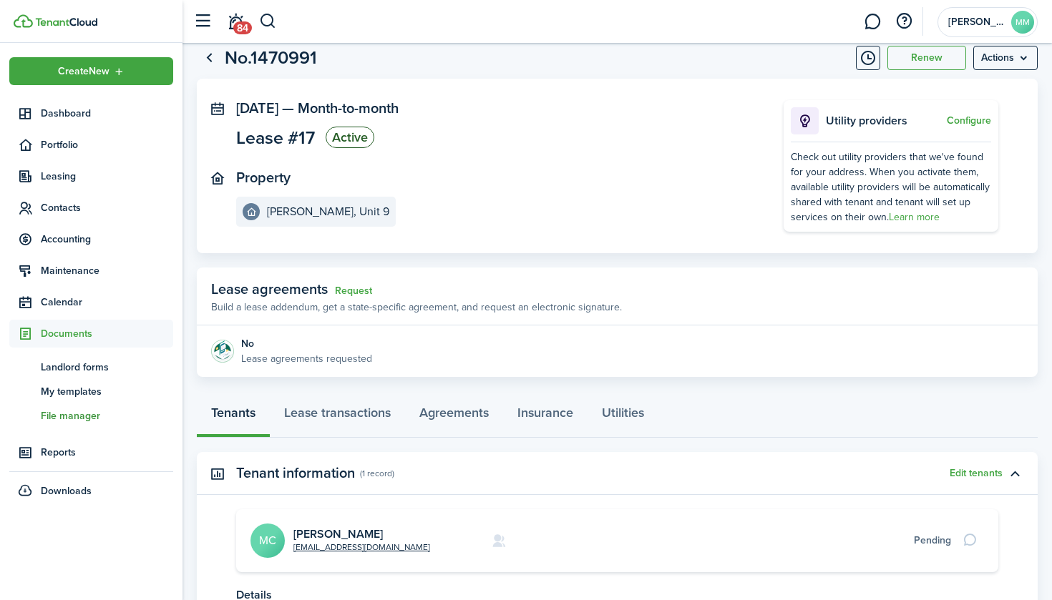
click at [89, 419] on span "File manager" at bounding box center [107, 415] width 132 height 15
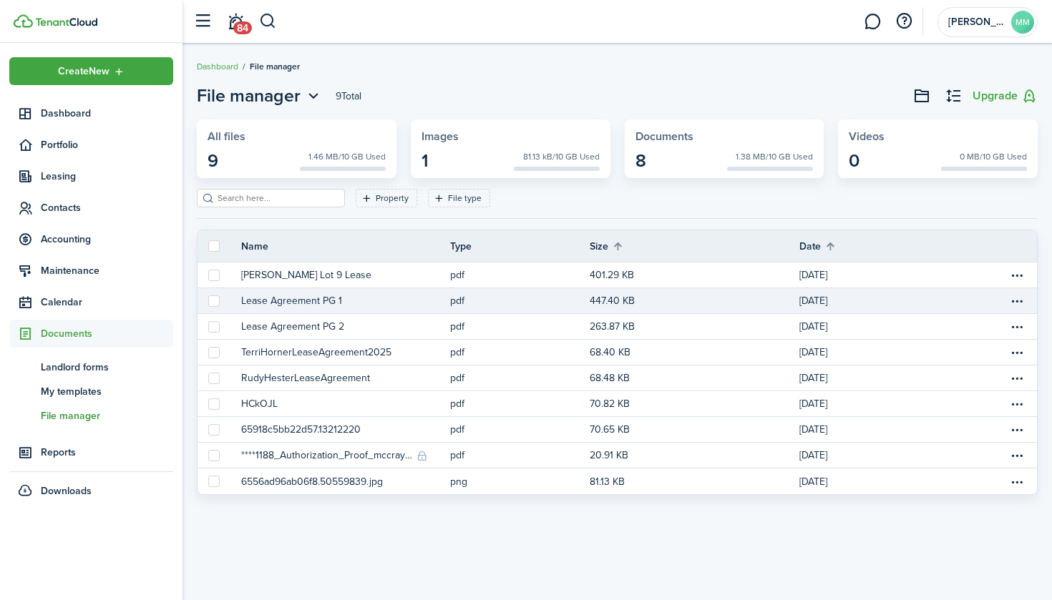
click at [300, 298] on button "Lease Agreement PG 1" at bounding box center [291, 300] width 101 height 15
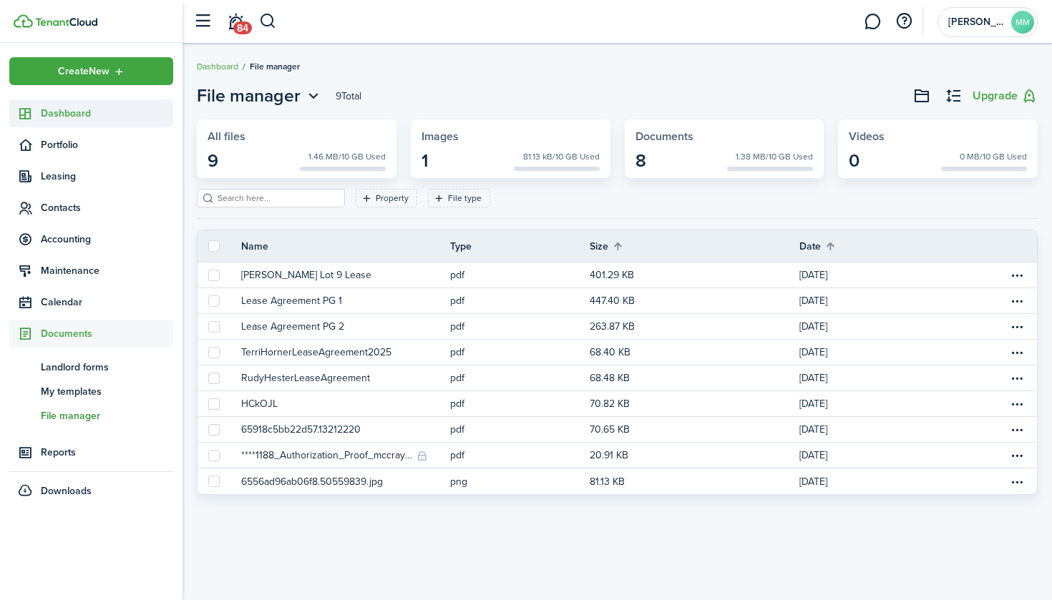
click at [86, 114] on span "Dashboard" at bounding box center [107, 113] width 132 height 15
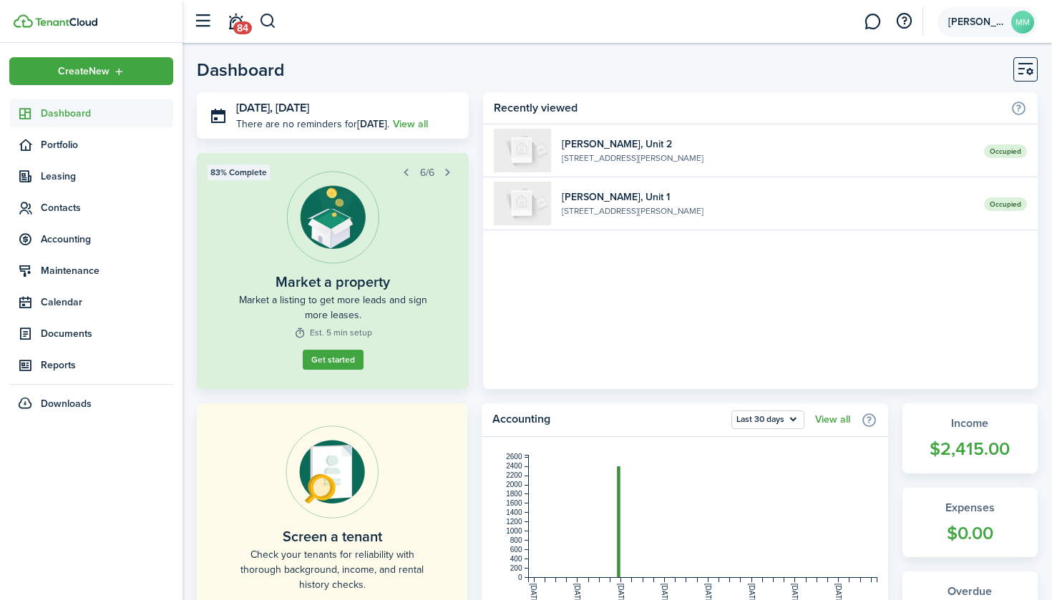
click at [997, 22] on span "[PERSON_NAME] LLC" at bounding box center [976, 22] width 57 height 10
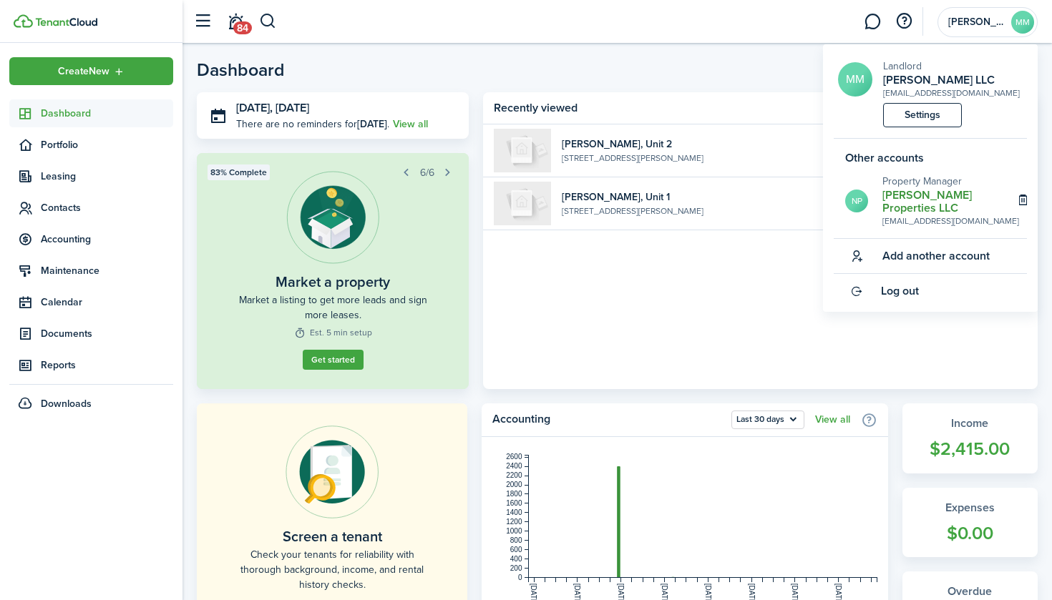
click at [959, 194] on h2 "[PERSON_NAME] Properties LLC" at bounding box center [950, 202] width 137 height 26
